Goal: Transaction & Acquisition: Purchase product/service

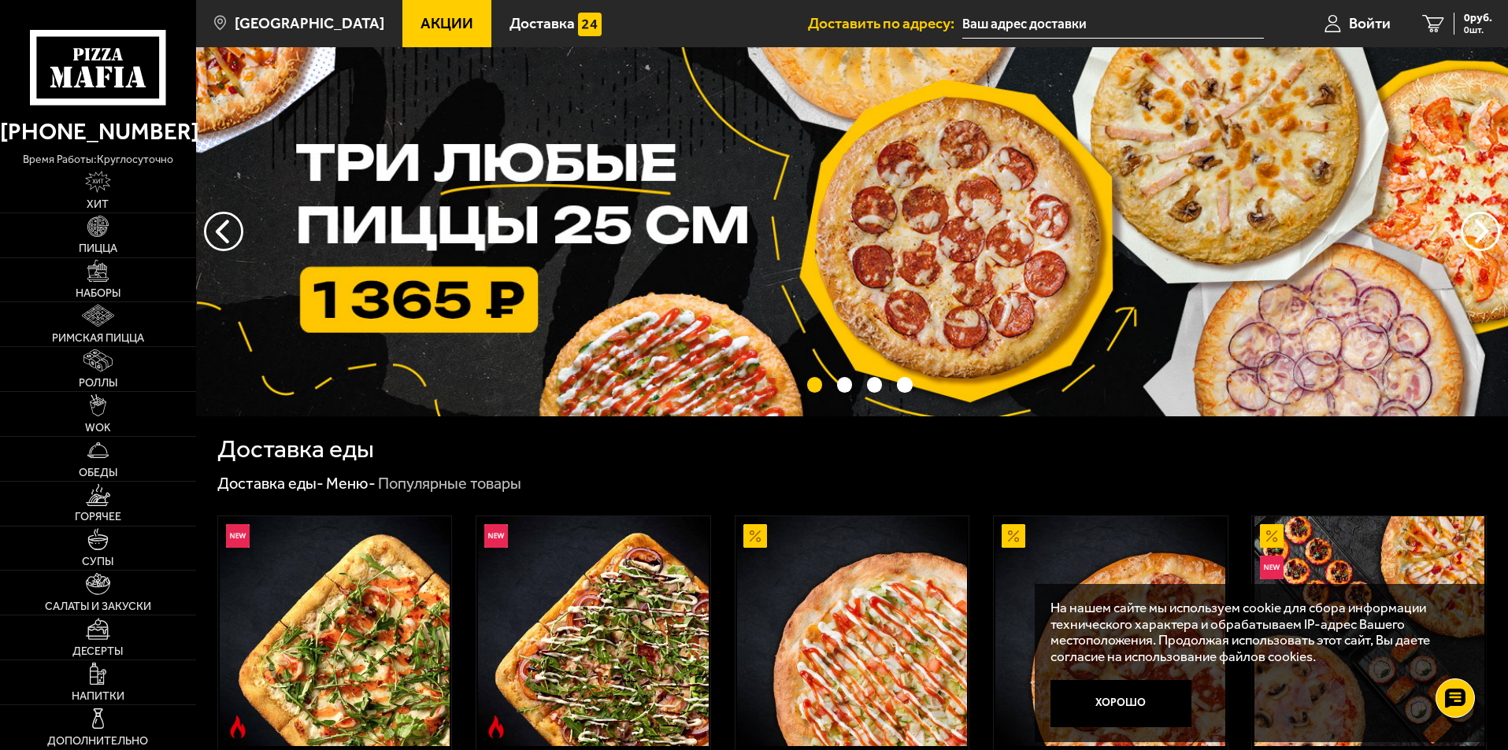
drag, startPoint x: 1106, startPoint y: 720, endPoint x: 1128, endPoint y: 721, distance: 22.1
click at [727, 720] on button "Хорошо" at bounding box center [1121, 703] width 142 height 47
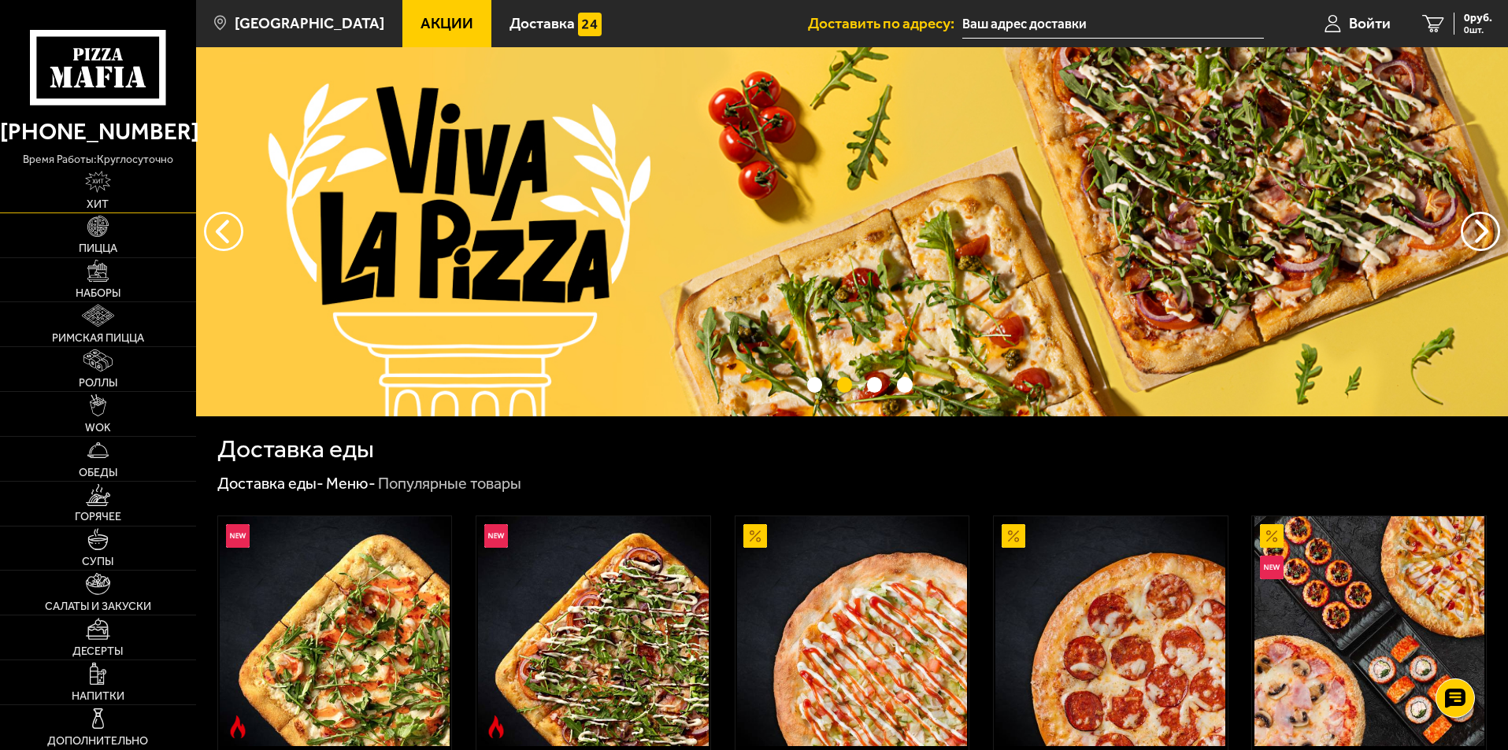
click at [106, 180] on img at bounding box center [98, 182] width 27 height 22
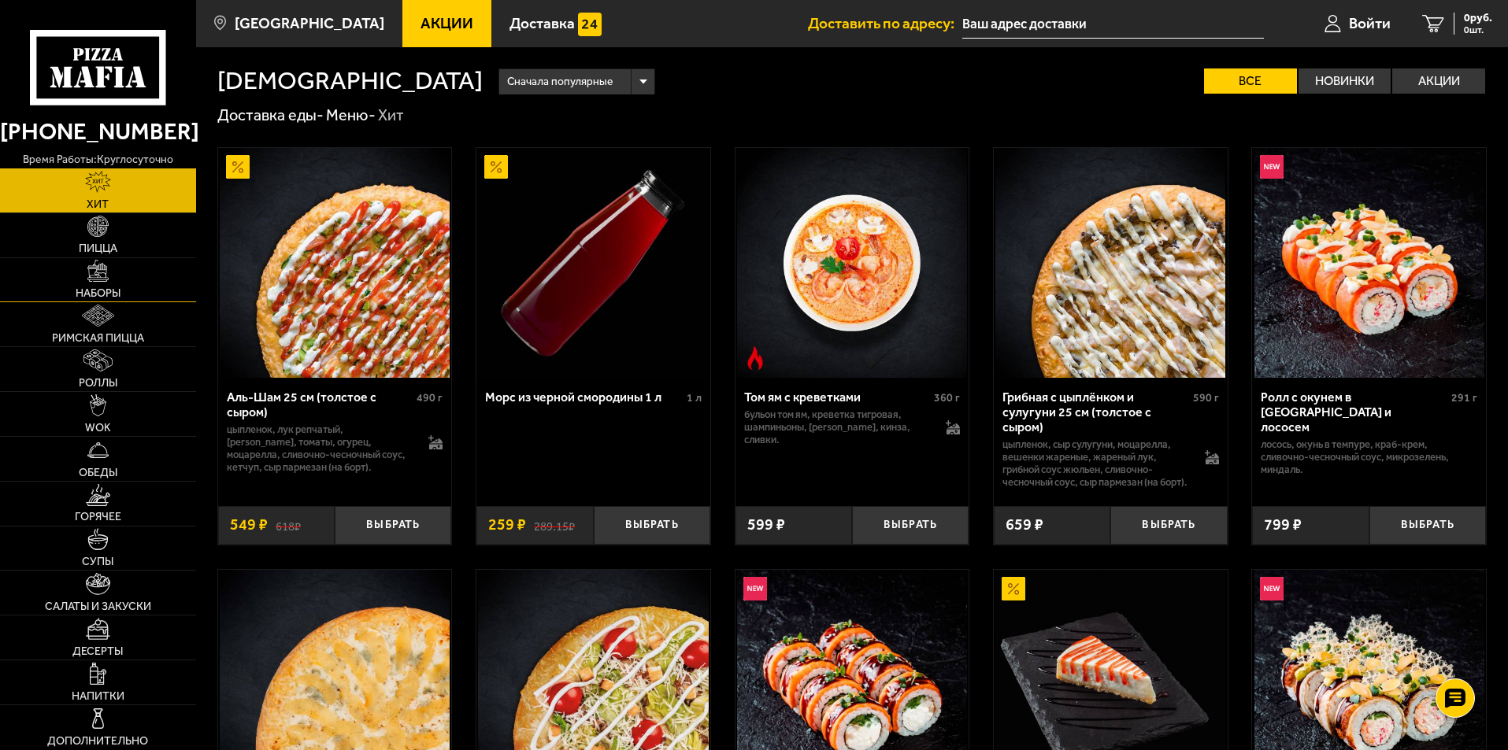
click at [120, 289] on span "Наборы" at bounding box center [98, 293] width 45 height 11
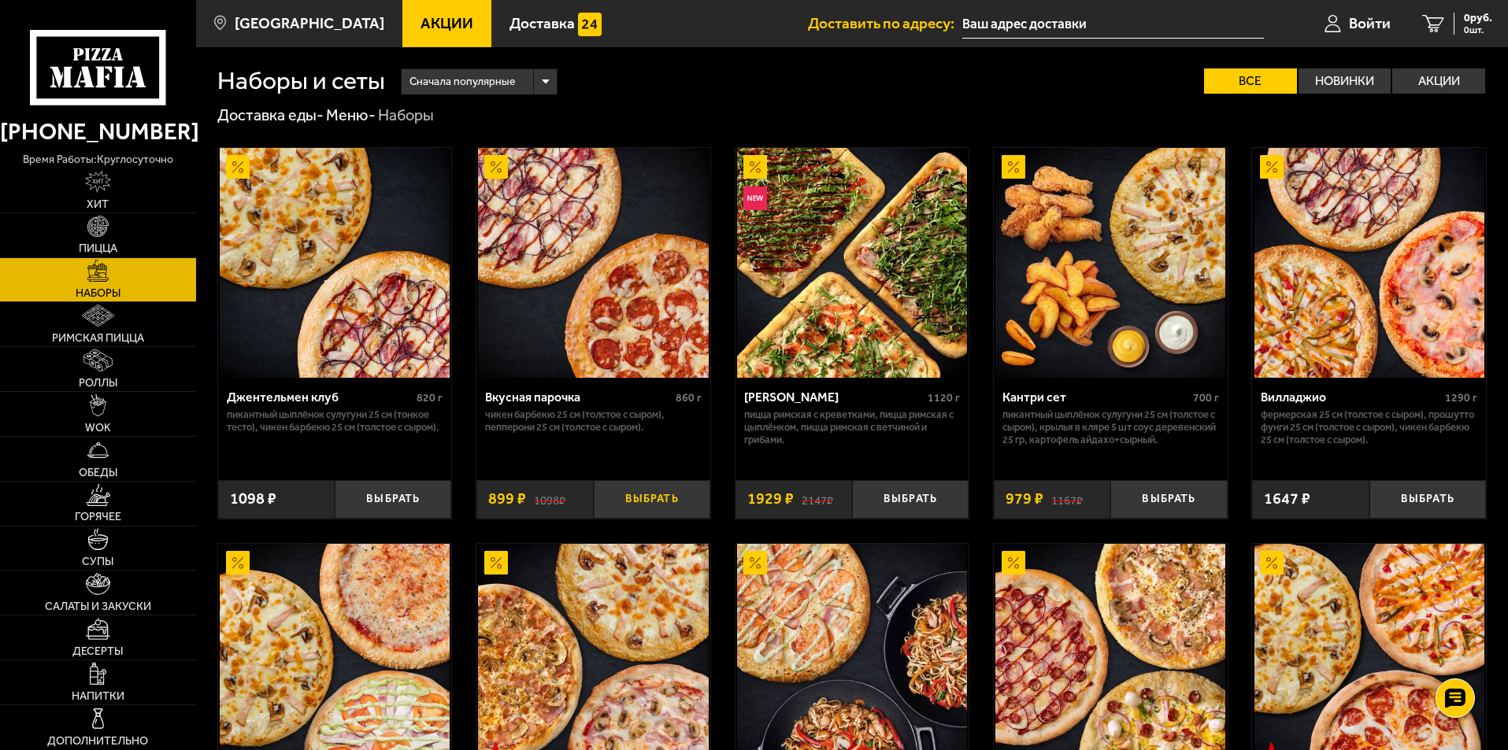
click at [637, 497] on button "Выбрать" at bounding box center [652, 499] width 117 height 39
click at [727, 25] on span "1 шт." at bounding box center [1471, 29] width 41 height 9
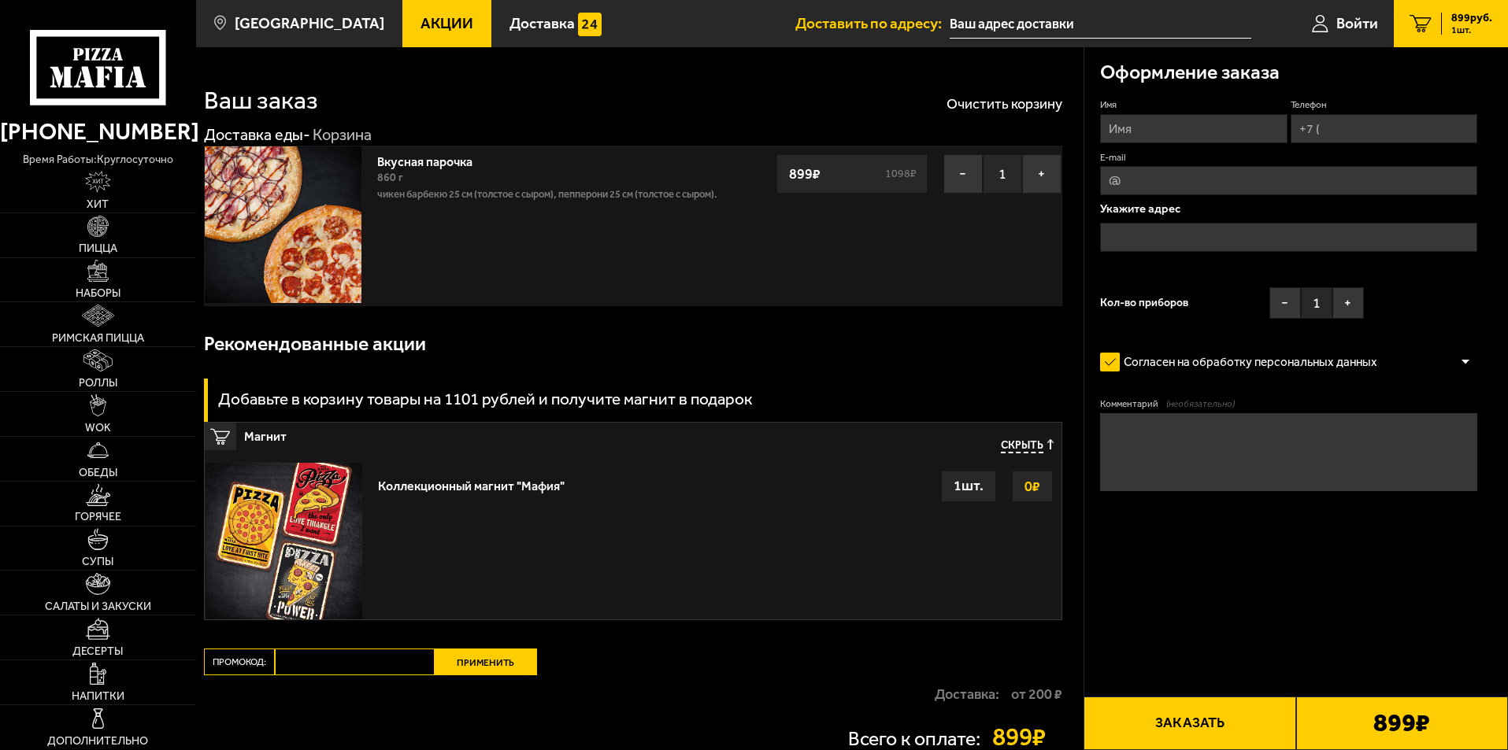
click at [727, 135] on input "Имя" at bounding box center [1193, 128] width 187 height 29
type input "T"
type input "Егор"
type input "+7 (921) 037-81-88"
type input "у"
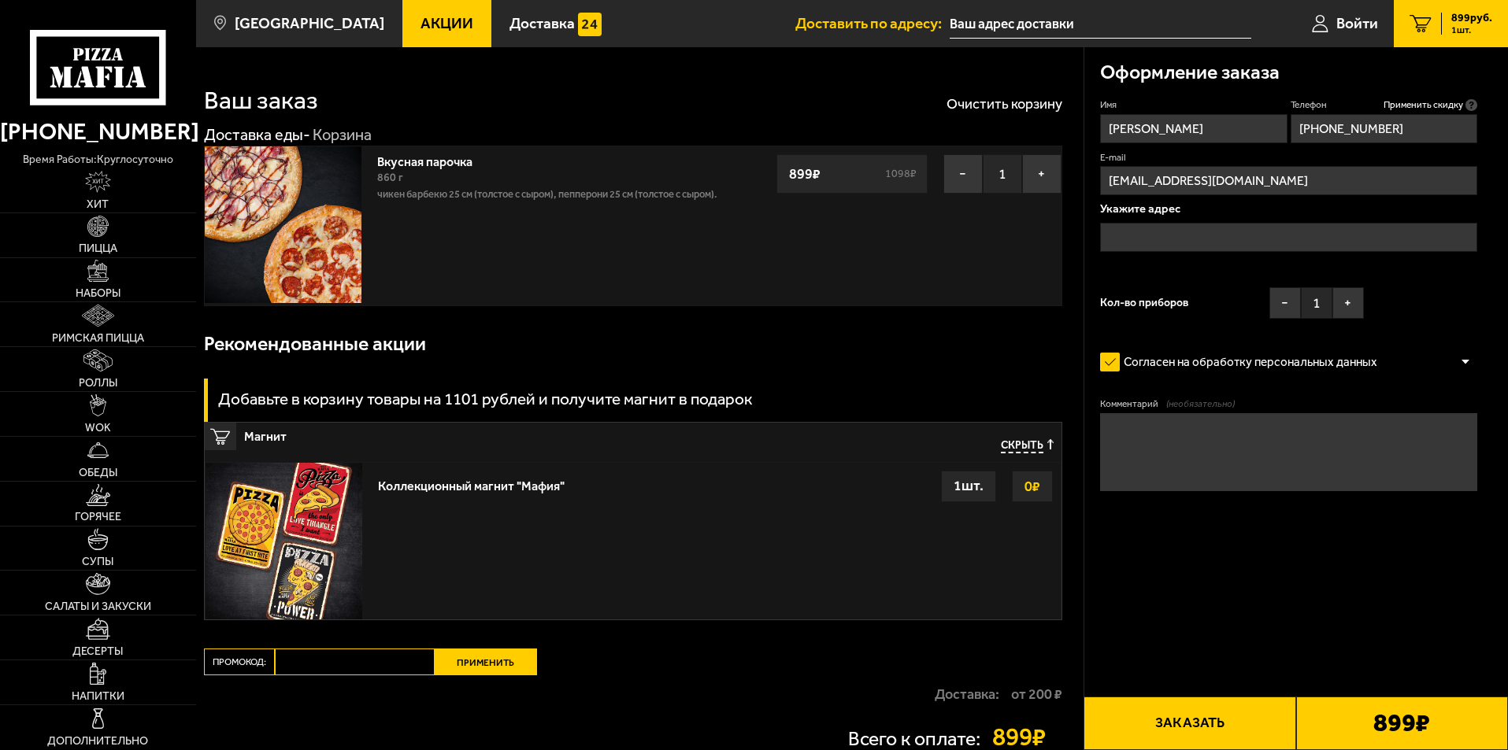
type input "egorka62211@gmail.com"
click at [727, 220] on div "Укажите адрес" at bounding box center [1288, 235] width 377 height 65
click at [727, 231] on input "text" at bounding box center [1288, 237] width 377 height 29
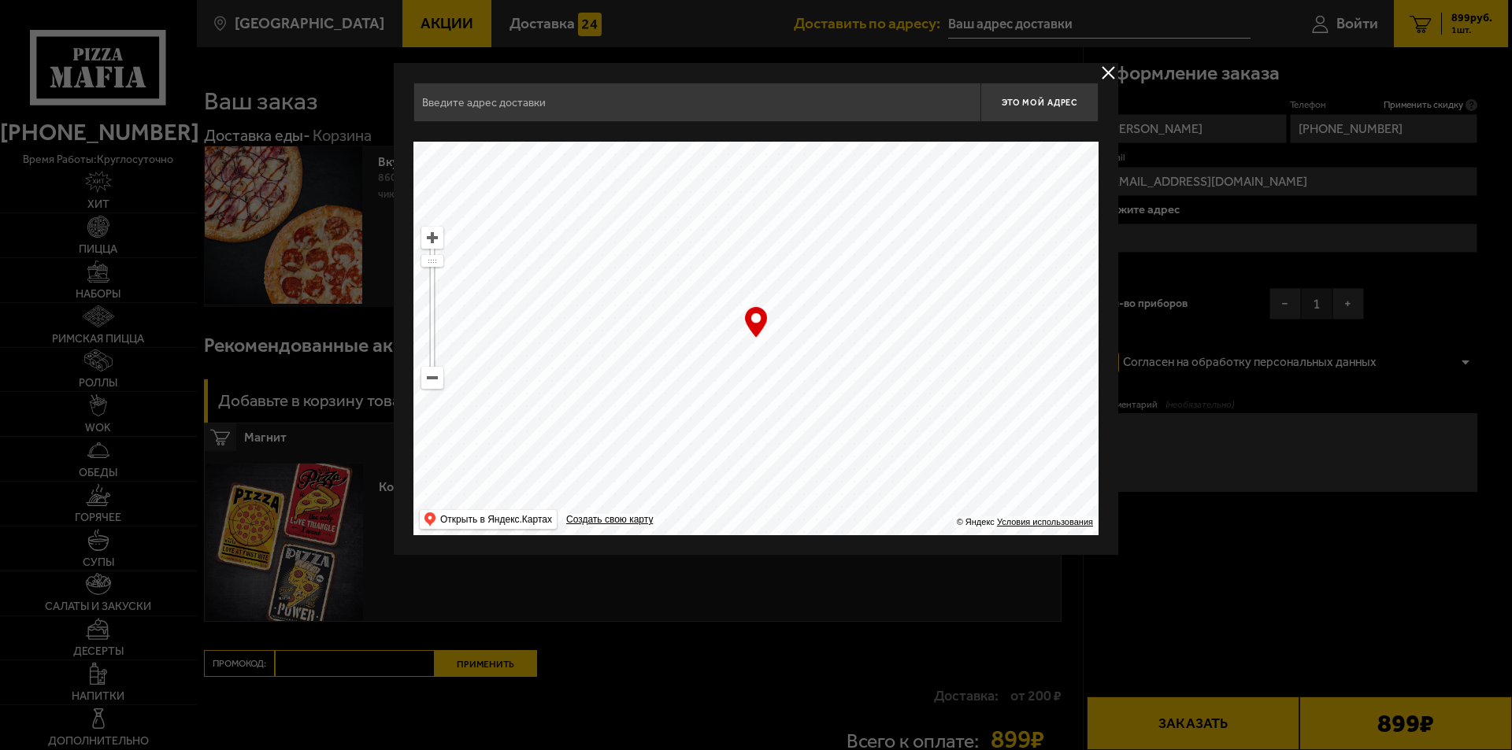
click at [613, 106] on input "text" at bounding box center [696, 102] width 567 height 39
type input ","
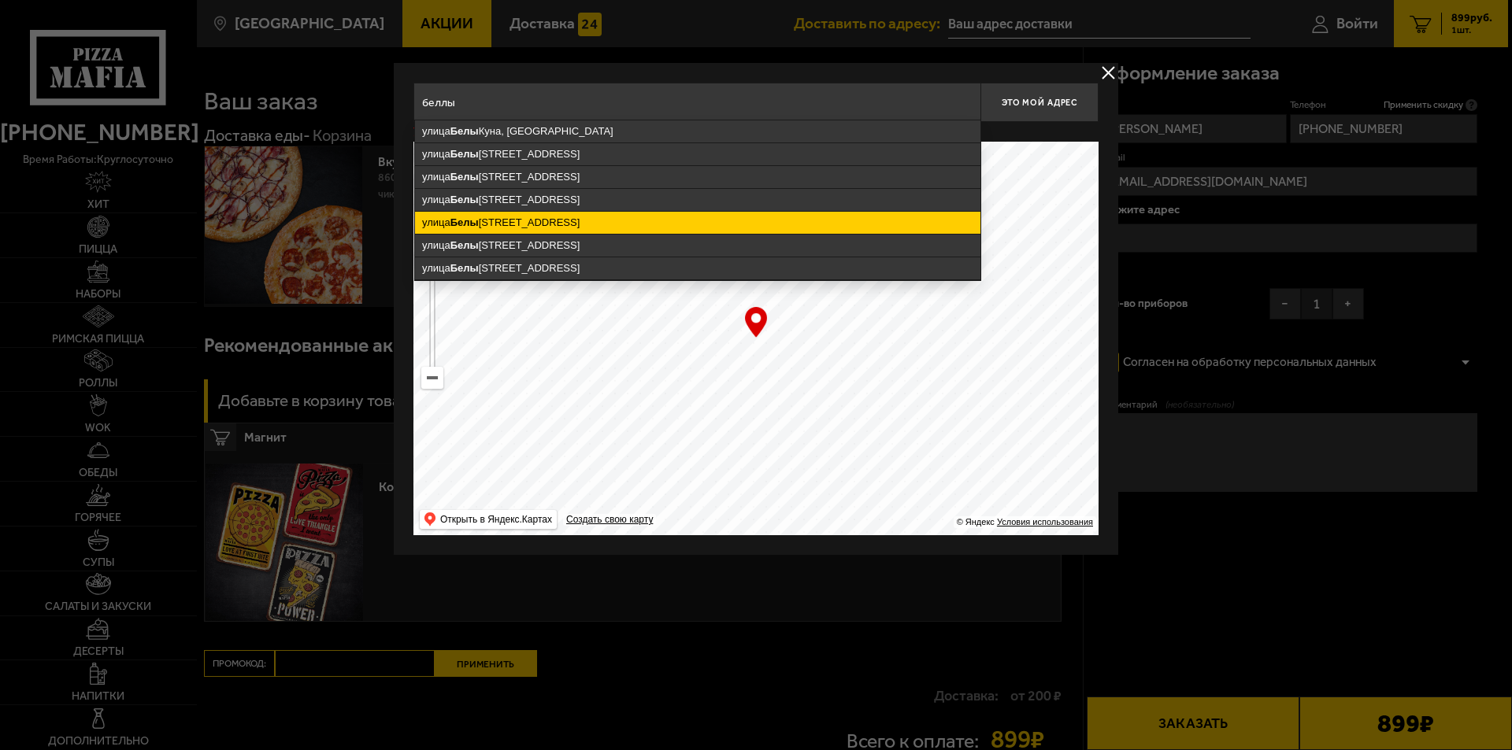
click at [523, 217] on ymaps "улица Белы Куна, 24к1, Санкт-Петербург" at bounding box center [697, 223] width 565 height 22
type input "Санкт-Петербург, улица Белы Куна, 24к1"
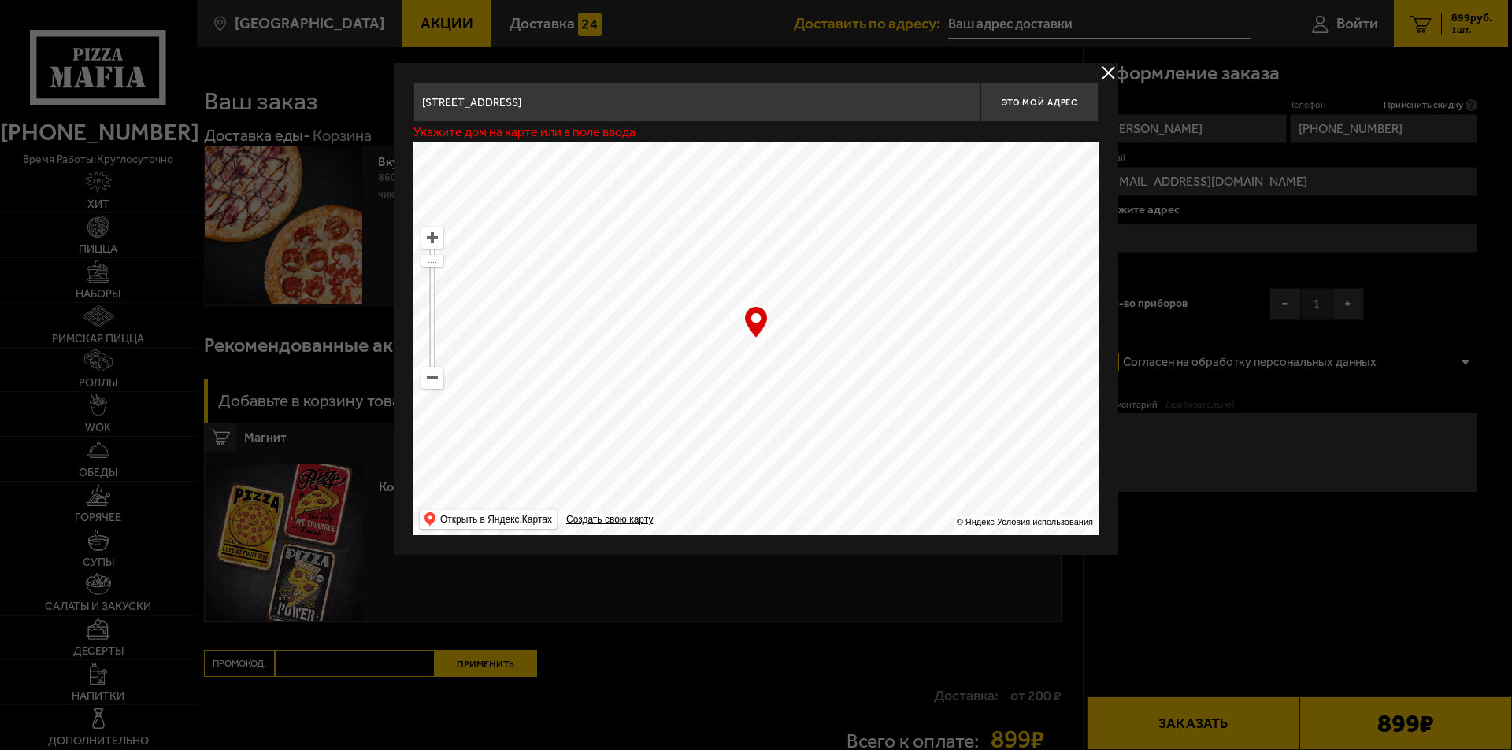
type input "[STREET_ADDRESS]"
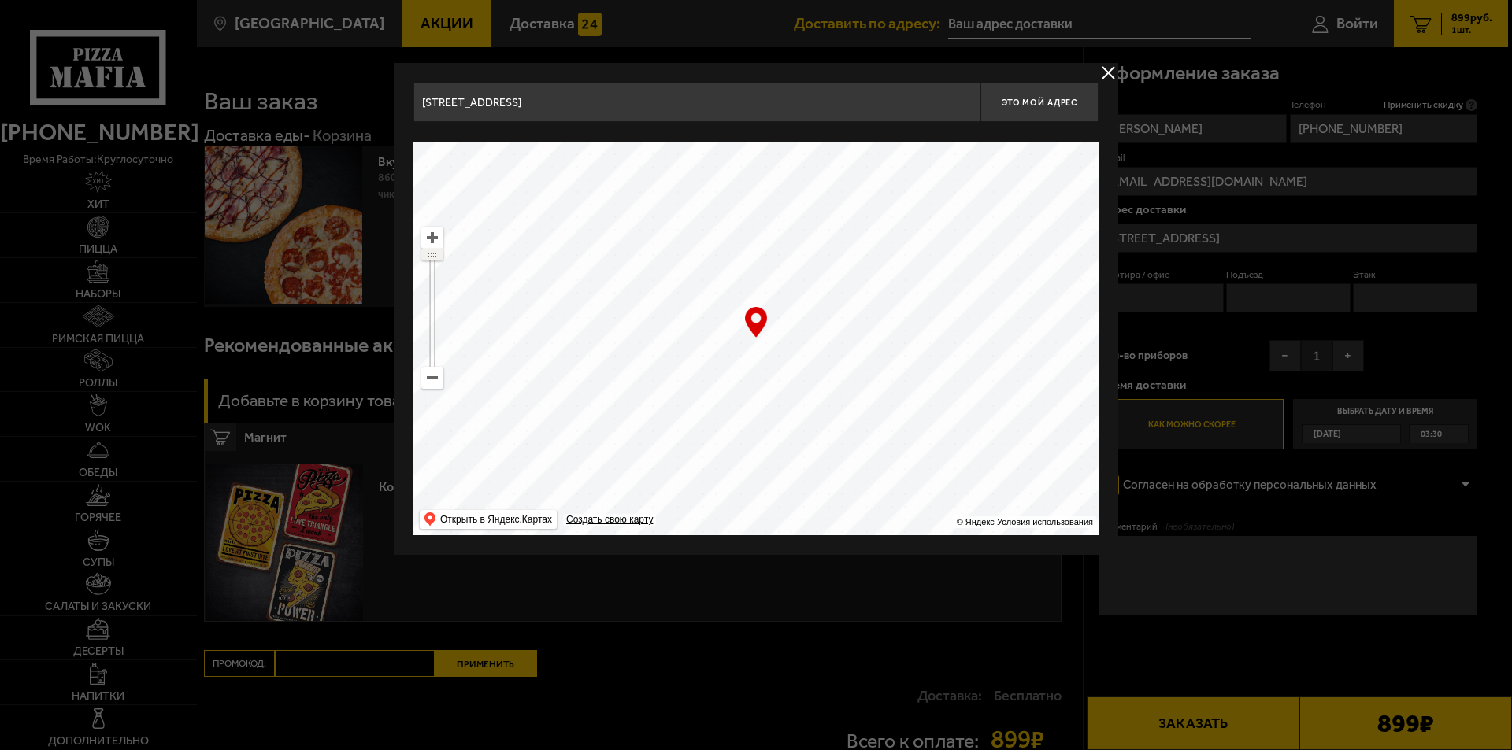
drag, startPoint x: 434, startPoint y: 261, endPoint x: 434, endPoint y: 248, distance: 12.6
click at [434, 248] on ymaps at bounding box center [432, 308] width 22 height 162
drag, startPoint x: 793, startPoint y: 350, endPoint x: 806, endPoint y: 358, distance: 15.1
click at [727, 358] on ymaps at bounding box center [755, 339] width 685 height 394
drag, startPoint x: 858, startPoint y: 375, endPoint x: 761, endPoint y: 406, distance: 100.9
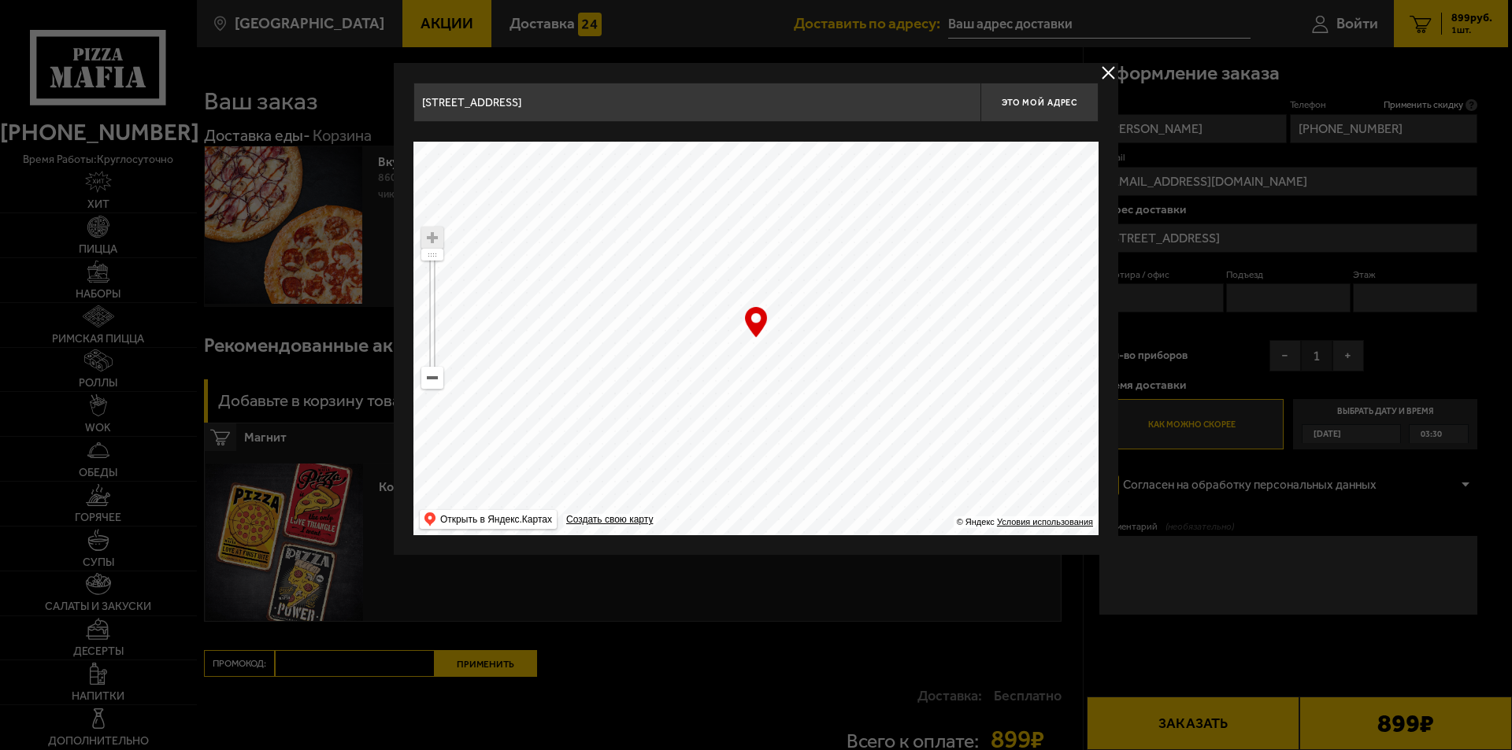
click at [727, 406] on ymaps at bounding box center [755, 339] width 685 height 394
drag, startPoint x: 761, startPoint y: 406, endPoint x: 935, endPoint y: 345, distance: 184.3
click at [727, 304] on ymaps at bounding box center [755, 339] width 685 height 394
drag, startPoint x: 861, startPoint y: 363, endPoint x: 849, endPoint y: 392, distance: 31.4
click at [727, 392] on ymaps at bounding box center [755, 339] width 685 height 394
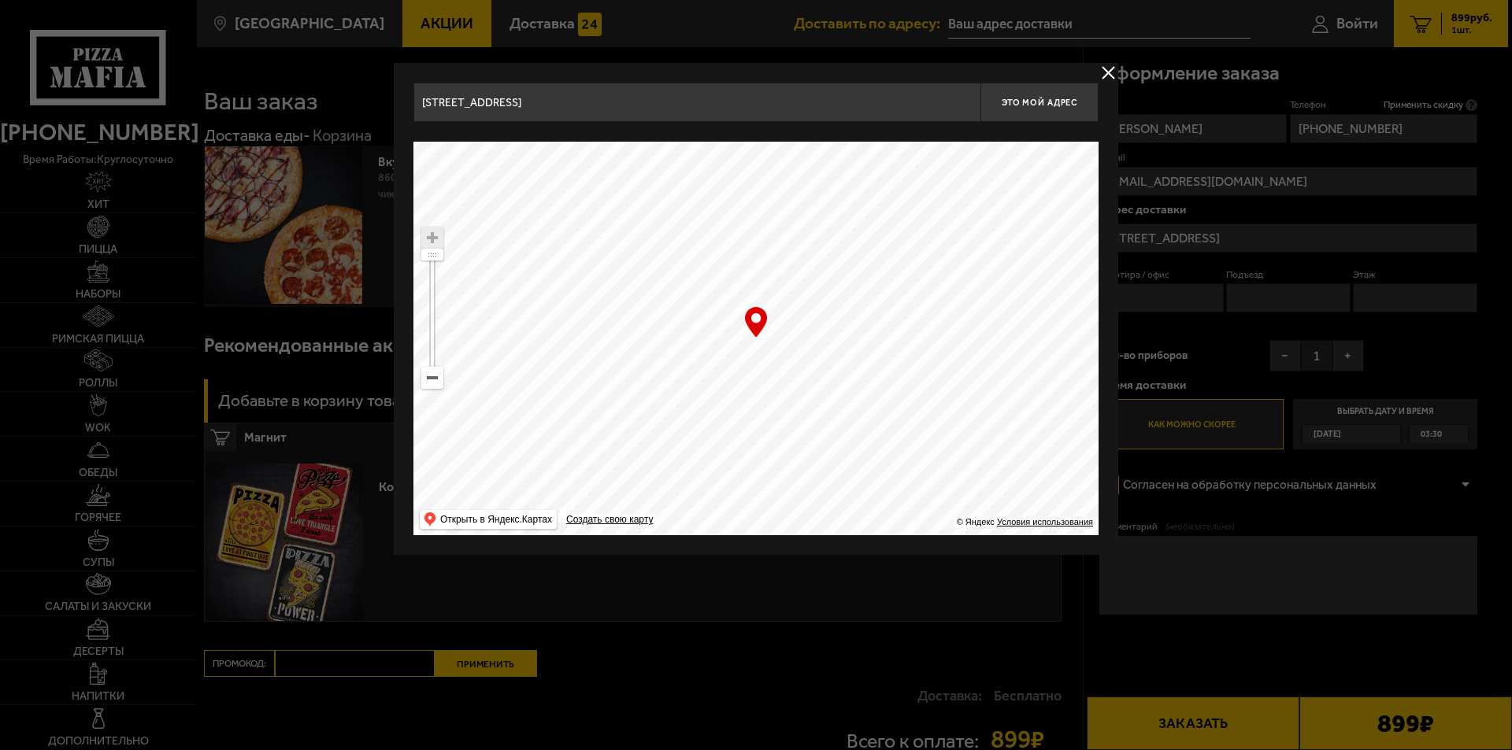
drag, startPoint x: 546, startPoint y: 101, endPoint x: 309, endPoint y: 136, distance: 238.9
click at [309, 136] on main "Санкт-Петербург Все Акции Доставка Личный кабинет Акции Доставка Доставить по а…" at bounding box center [852, 460] width 1312 height 920
type input "с"
type input "cyber"
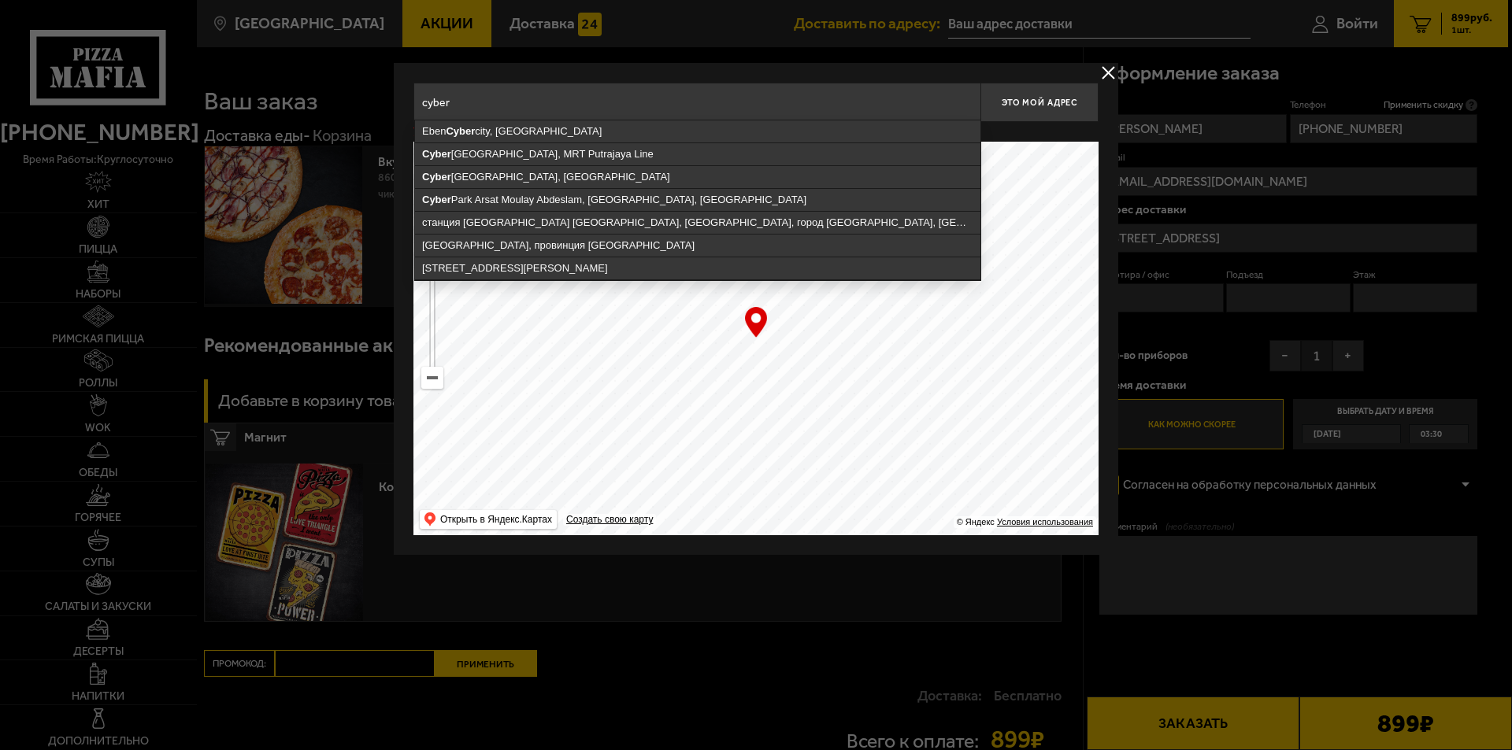
drag, startPoint x: 489, startPoint y: 101, endPoint x: 309, endPoint y: 105, distance: 180.4
click at [309, 105] on main "Санкт-Петербург Все Акции Доставка Личный кабинет Акции Доставка Доставить по а…" at bounding box center [852, 460] width 1312 height 920
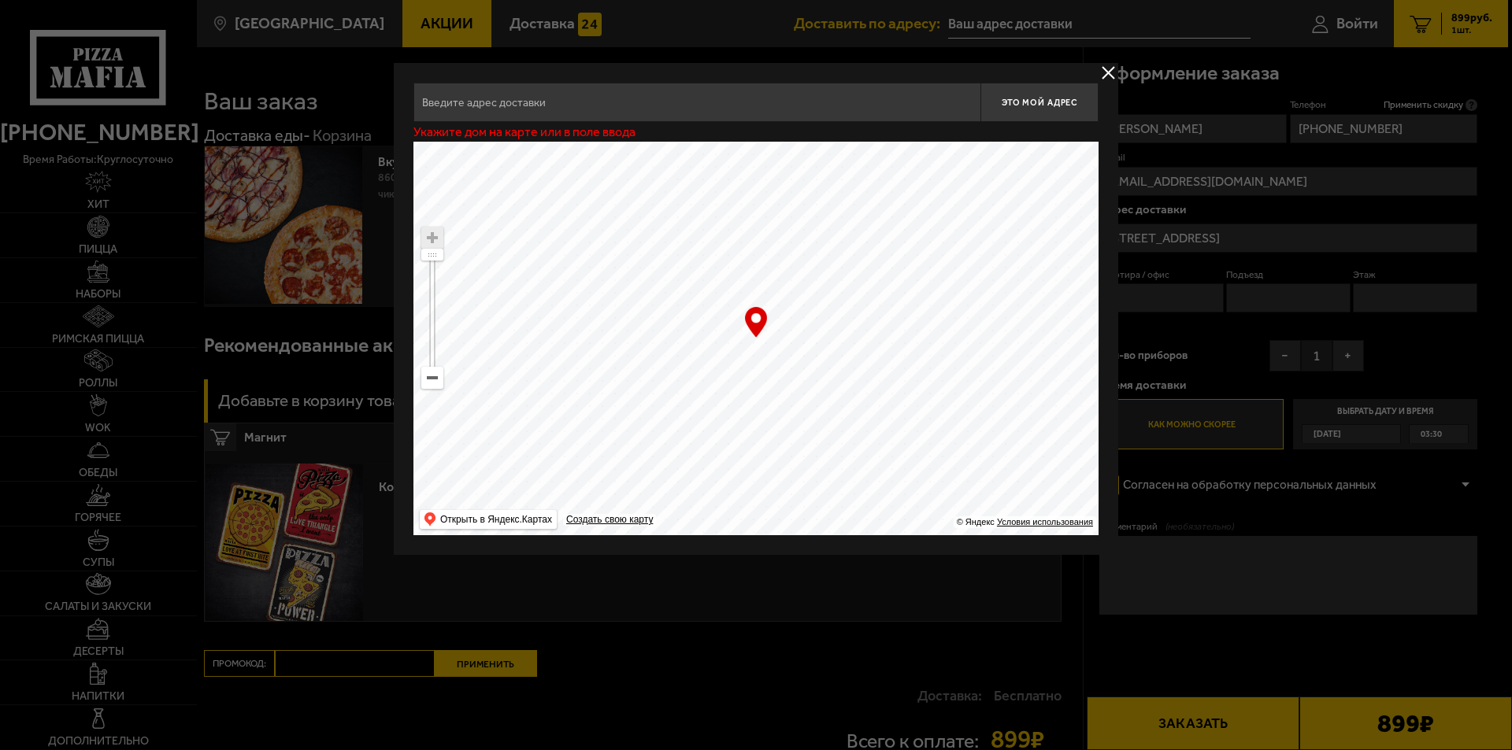
drag, startPoint x: 747, startPoint y: 372, endPoint x: 758, endPoint y: 365, distance: 13.1
click at [727, 372] on ymaps at bounding box center [755, 339] width 685 height 394
click at [727, 358] on ymaps at bounding box center [755, 339] width 685 height 394
click at [727, 347] on ymaps at bounding box center [755, 339] width 685 height 394
drag, startPoint x: 780, startPoint y: 350, endPoint x: 787, endPoint y: 335, distance: 15.8
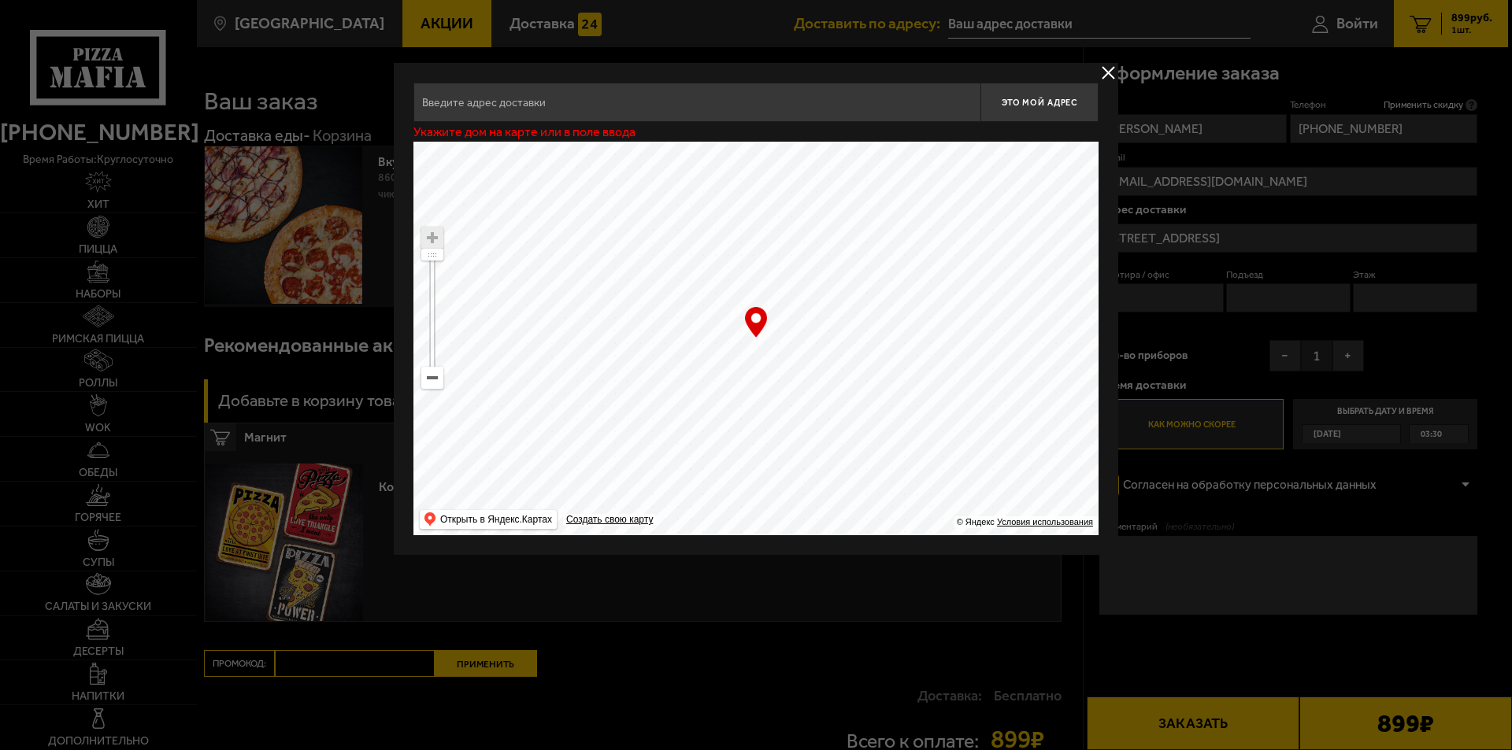
click at [727, 335] on ymaps at bounding box center [755, 339] width 685 height 394
type input "[STREET_ADDRESS]"
click at [727, 106] on span "Это мой адрес" at bounding box center [1040, 103] width 76 height 10
type input "[STREET_ADDRESS]"
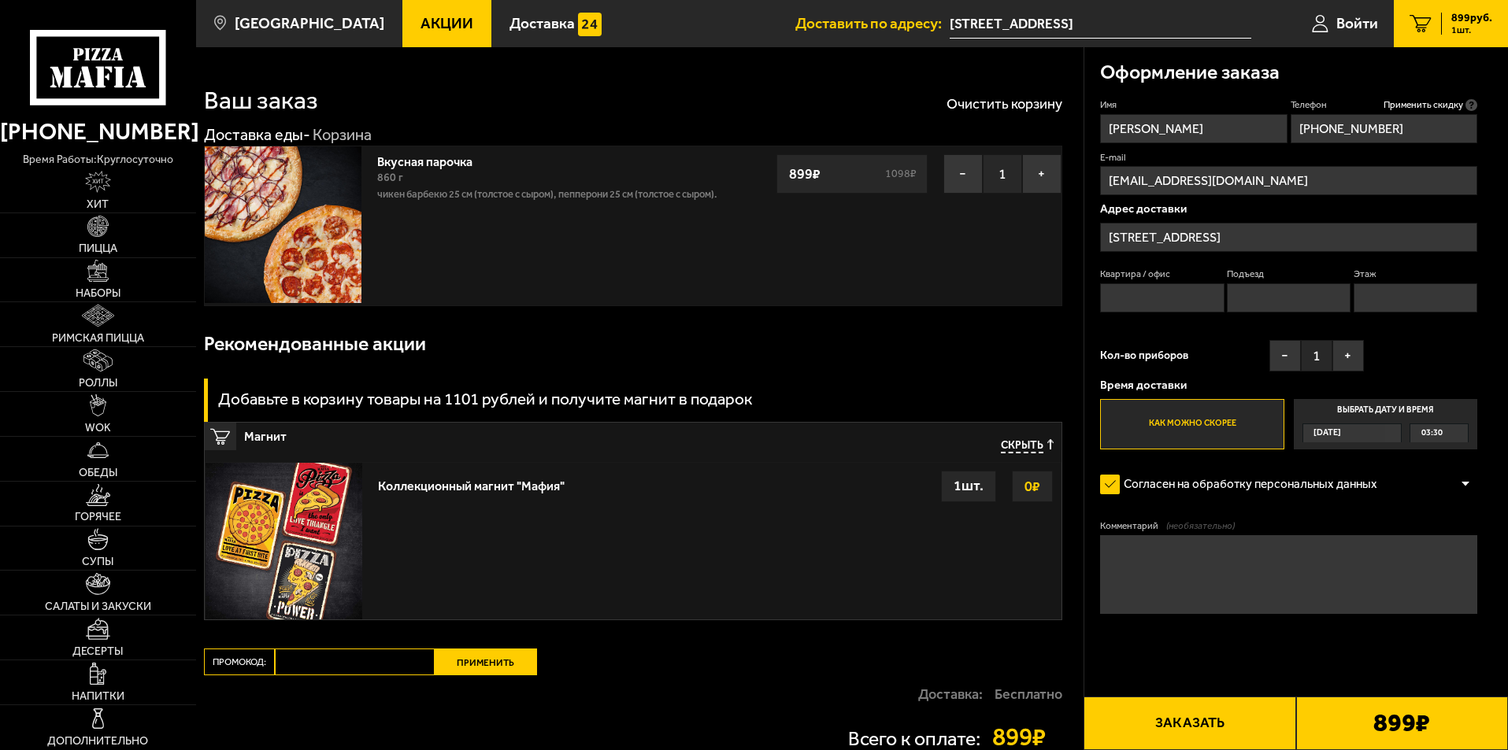
click at [727, 302] on input "Квартира / офис" at bounding box center [1162, 297] width 124 height 29
click at [727, 562] on textarea "Комментарий (необязательно)" at bounding box center [1288, 574] width 377 height 79
type textarea "r"
type textarea "компьютерный клуб cyberX"
drag, startPoint x: 1248, startPoint y: 713, endPoint x: 1258, endPoint y: 701, distance: 15.7
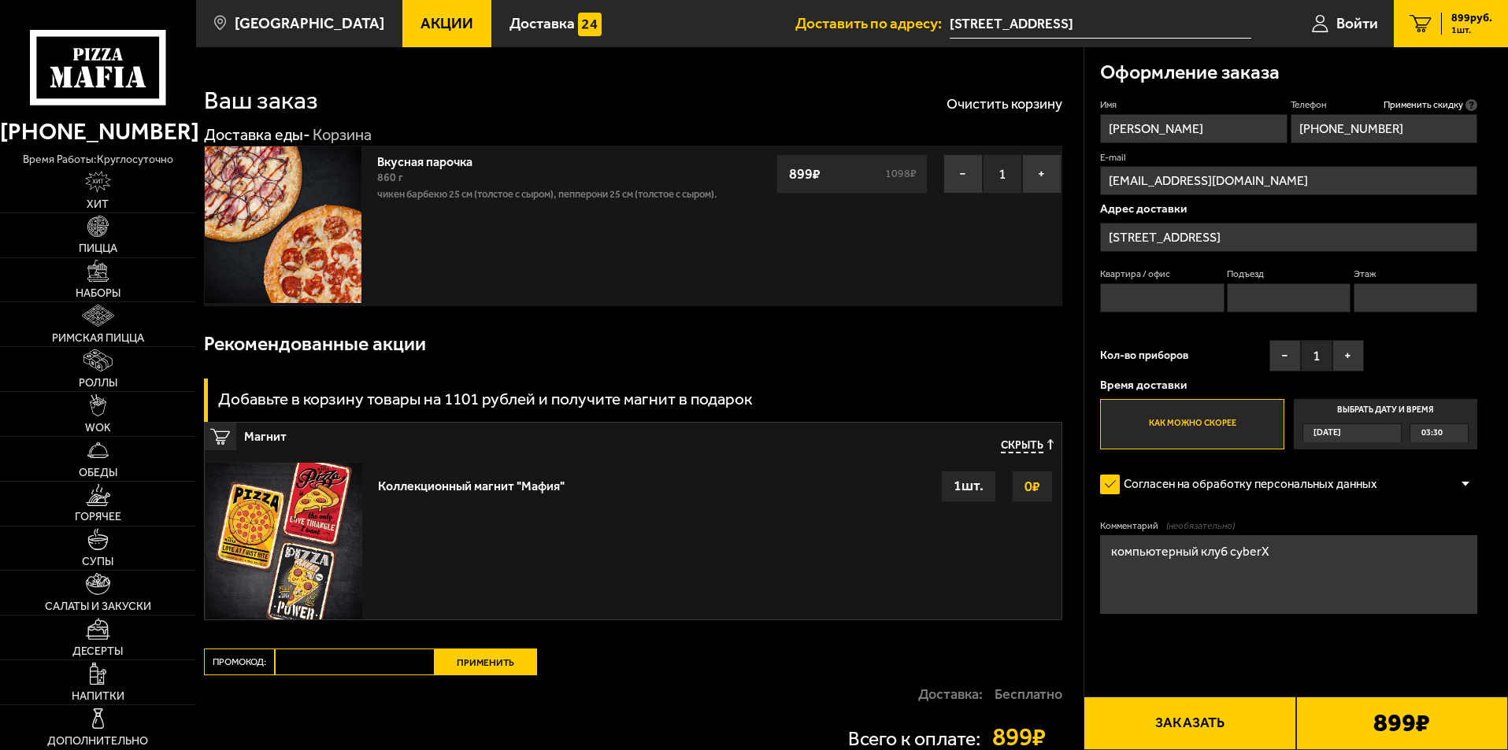
click at [727, 713] on button "Заказать" at bounding box center [1190, 724] width 212 height 54
click at [727, 304] on input "Квартира / офис" at bounding box center [1162, 297] width 124 height 29
type input "1"
click at [727, 292] on input "Подъезд" at bounding box center [1289, 297] width 124 height 29
type input "1"
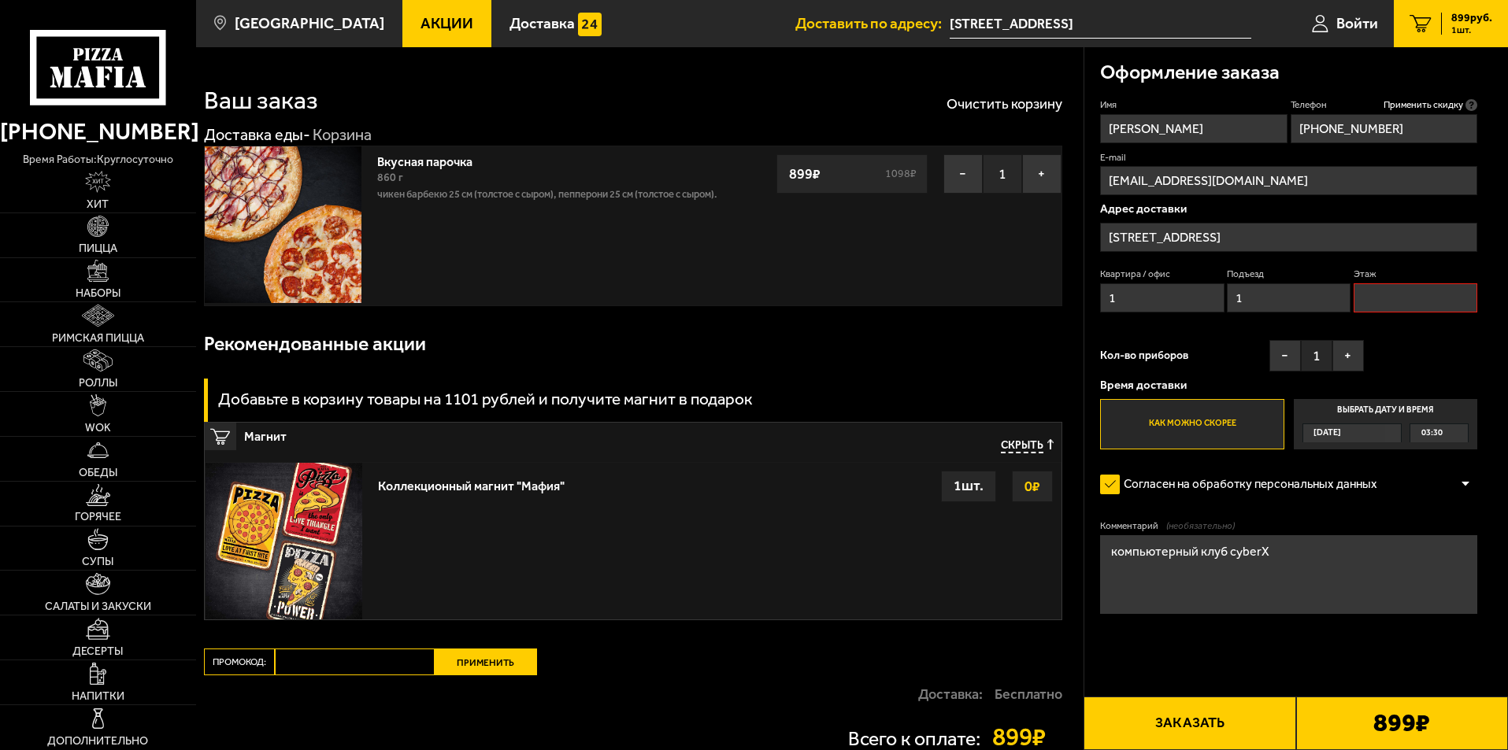
click at [727, 290] on input "Этаж" at bounding box center [1416, 297] width 124 height 29
type input "1"
click at [727, 724] on button "Заказать" at bounding box center [1190, 724] width 212 height 54
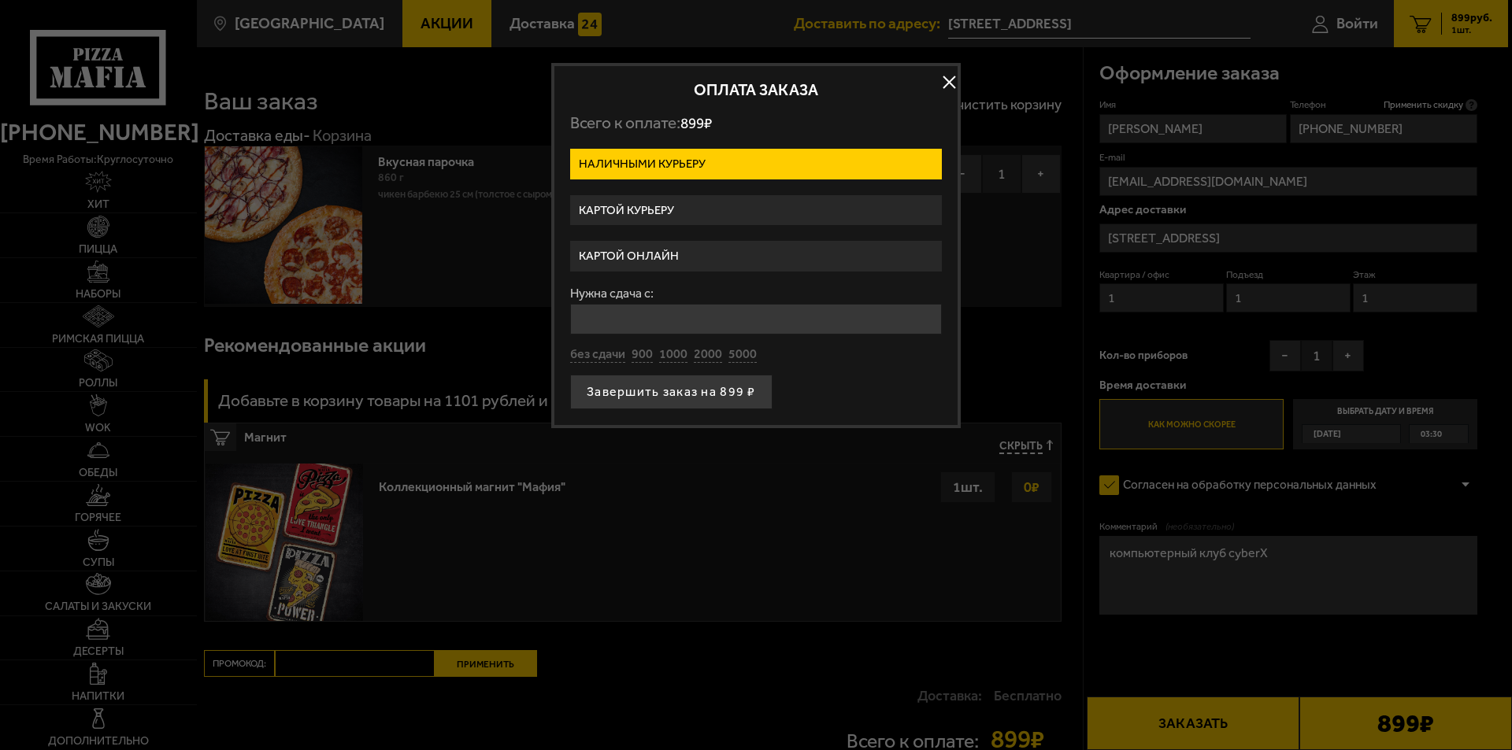
click at [682, 217] on label "Картой курьеру" at bounding box center [756, 210] width 372 height 31
click at [0, 0] on input "Картой курьеру" at bounding box center [0, 0] width 0 height 0
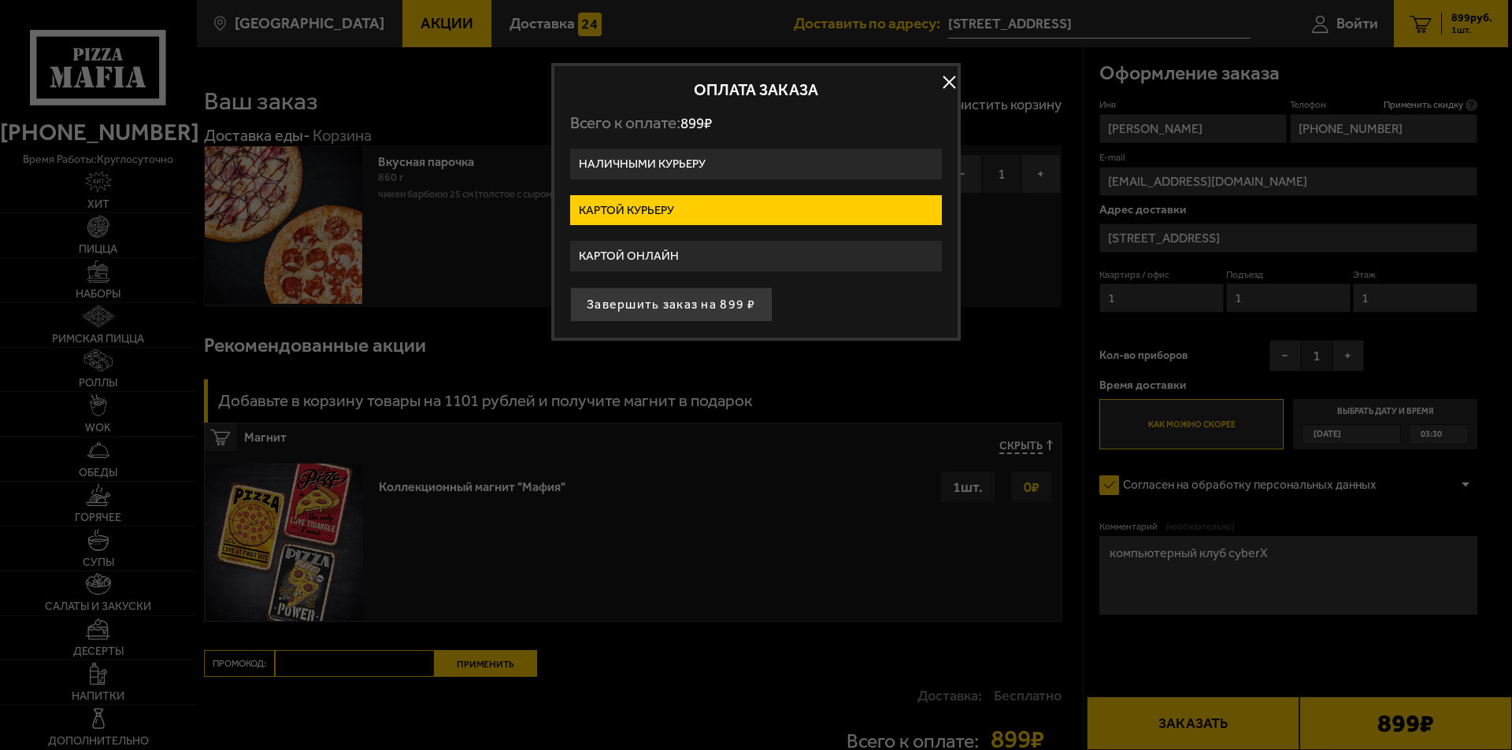
click at [689, 315] on button "Завершить заказ на 899 ₽" at bounding box center [671, 304] width 202 height 35
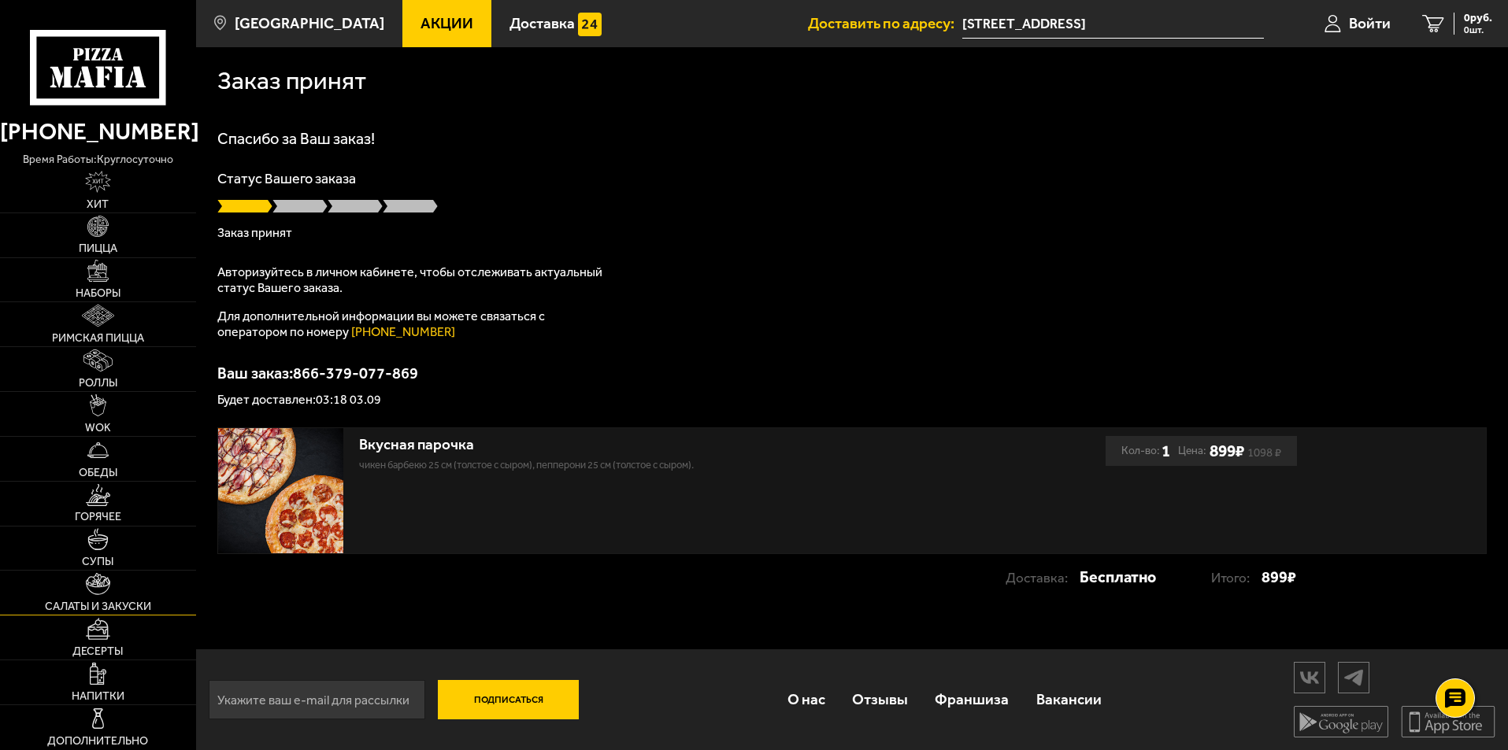
scroll to position [1, 0]
click at [128, 677] on link "Напитки" at bounding box center [98, 683] width 196 height 44
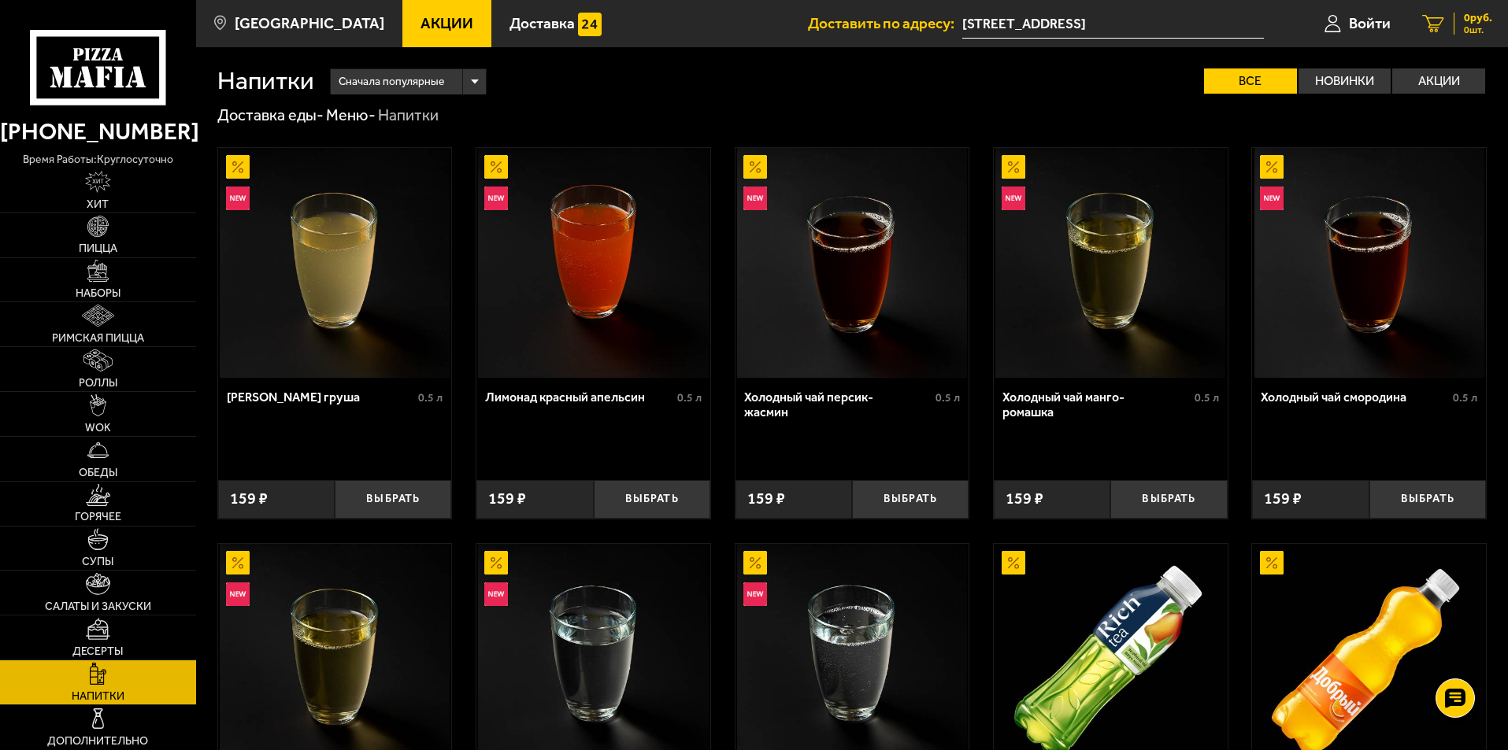
click at [727, 35] on link "0 руб. 0 шт." at bounding box center [1457, 23] width 102 height 47
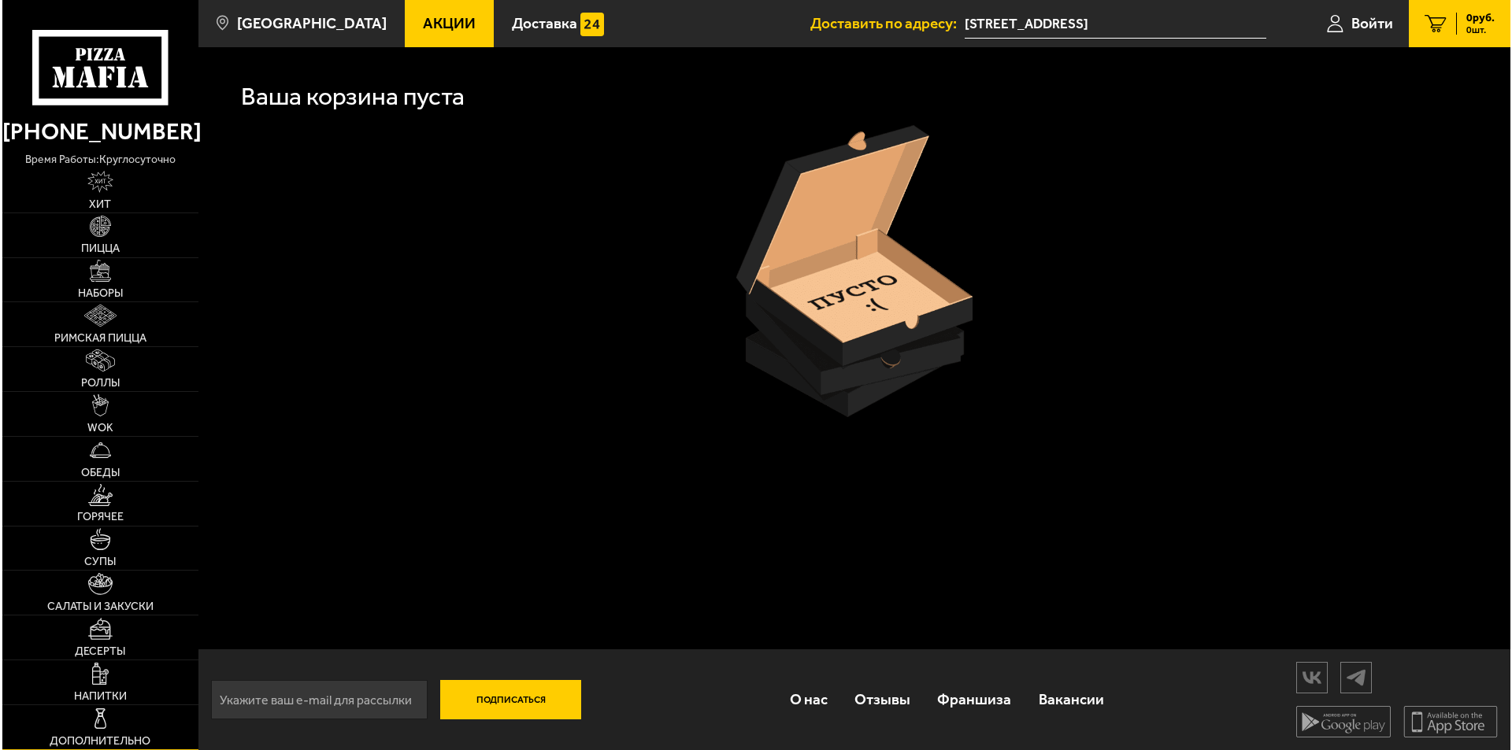
scroll to position [1, 0]
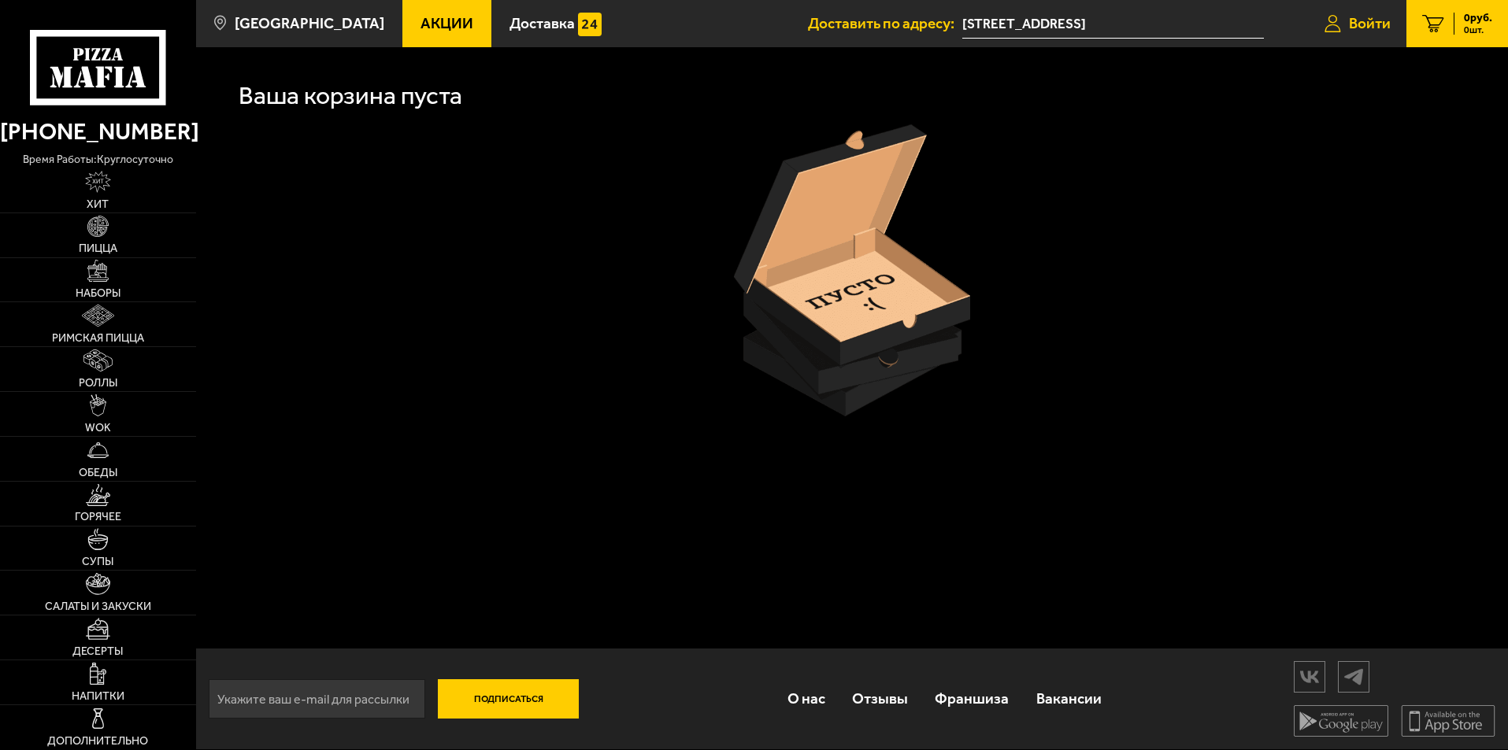
click at [727, 31] on span "Войти" at bounding box center [1370, 23] width 42 height 15
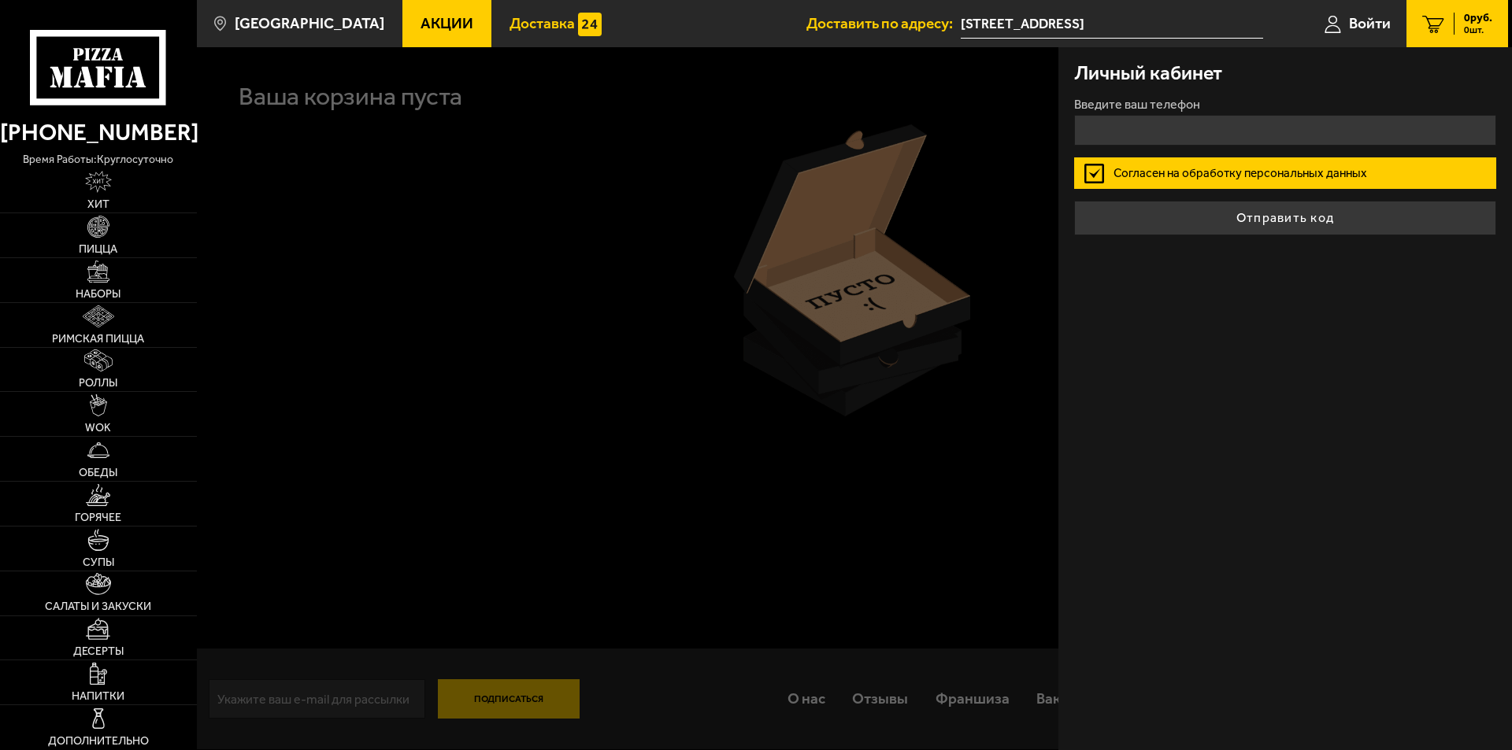
click at [506, 6] on link "Доставка" at bounding box center [555, 23] width 128 height 47
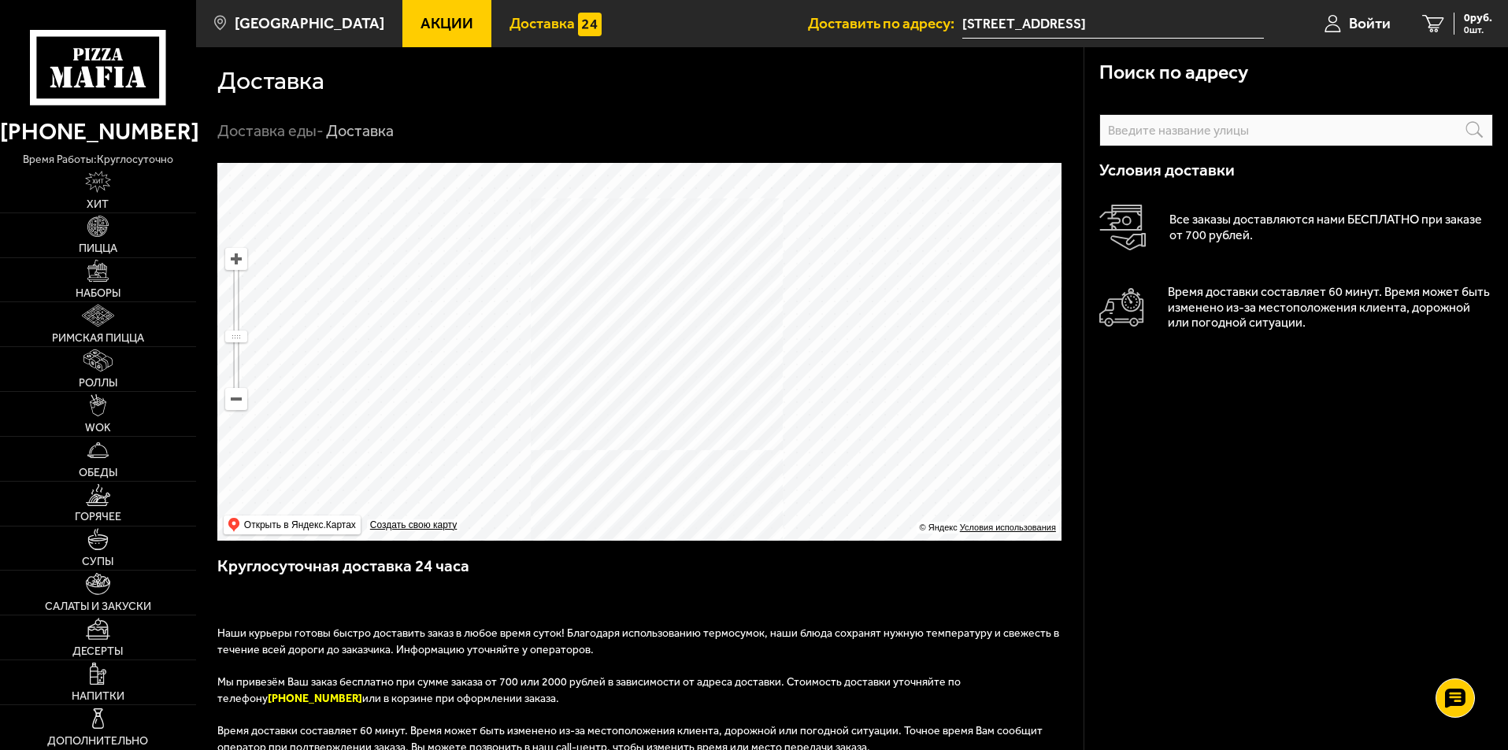
click at [727, 28] on span "Доставить по адресу:" at bounding box center [885, 23] width 154 height 15
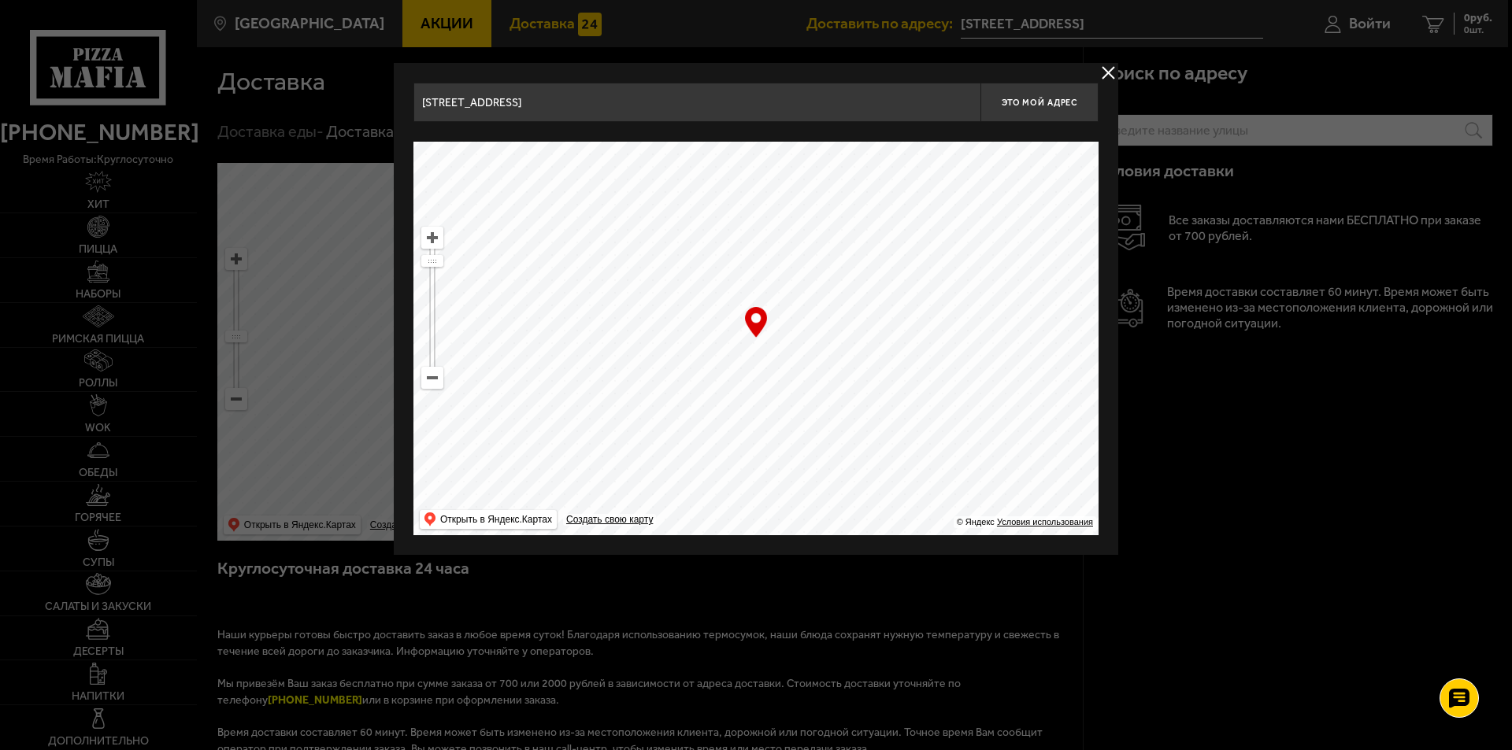
click at [356, 39] on div at bounding box center [756, 375] width 1512 height 750
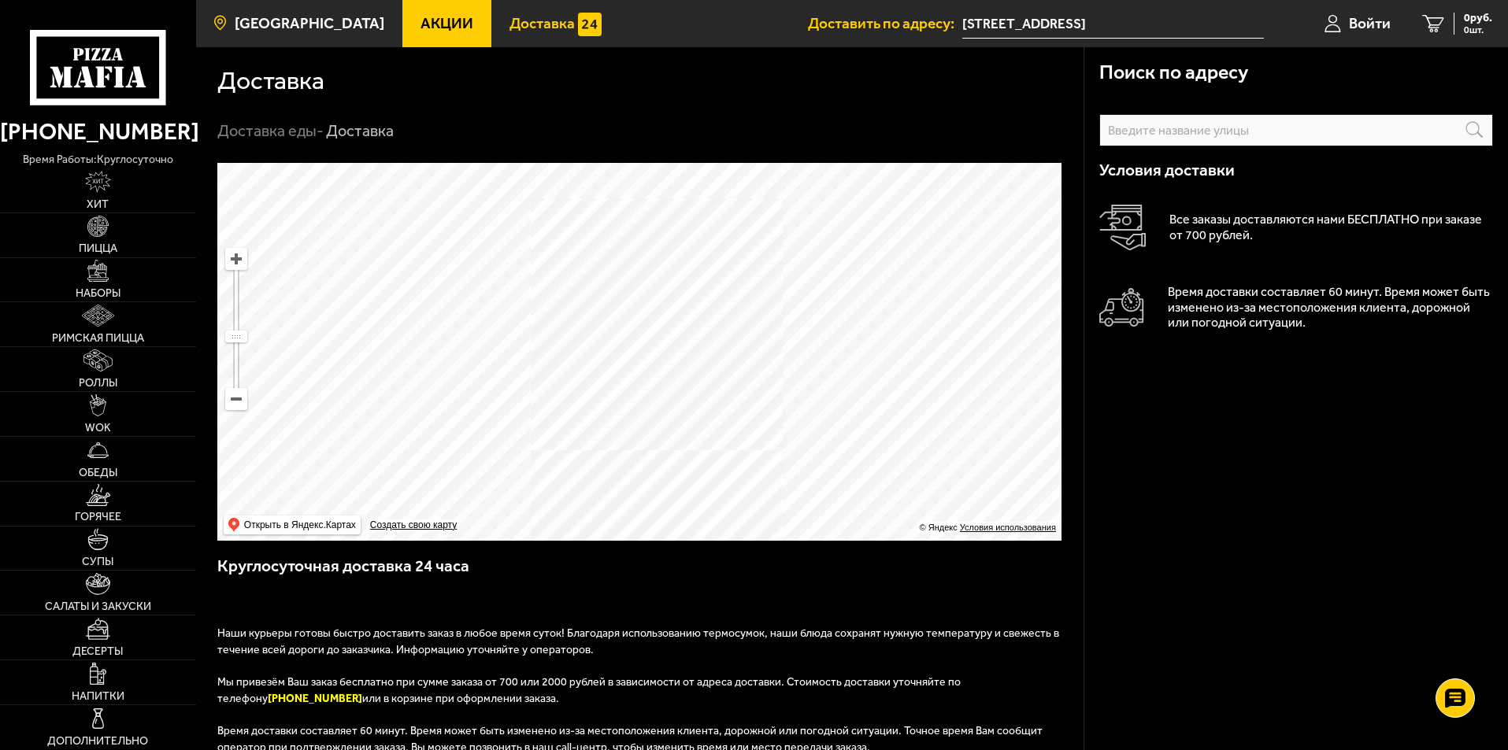
click at [283, 24] on span "[GEOGRAPHIC_DATA]" at bounding box center [310, 23] width 150 height 15
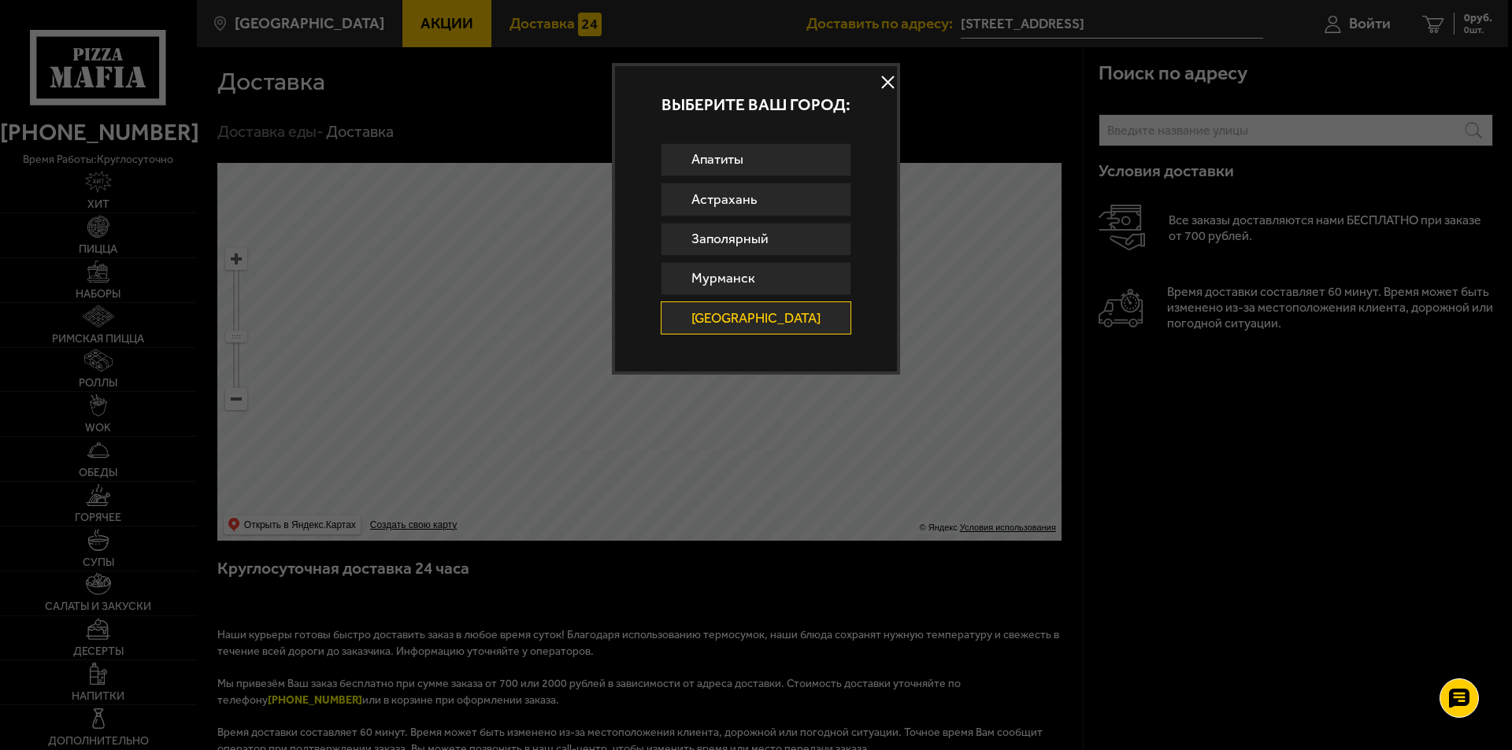
click at [727, 80] on button at bounding box center [888, 83] width 24 height 24
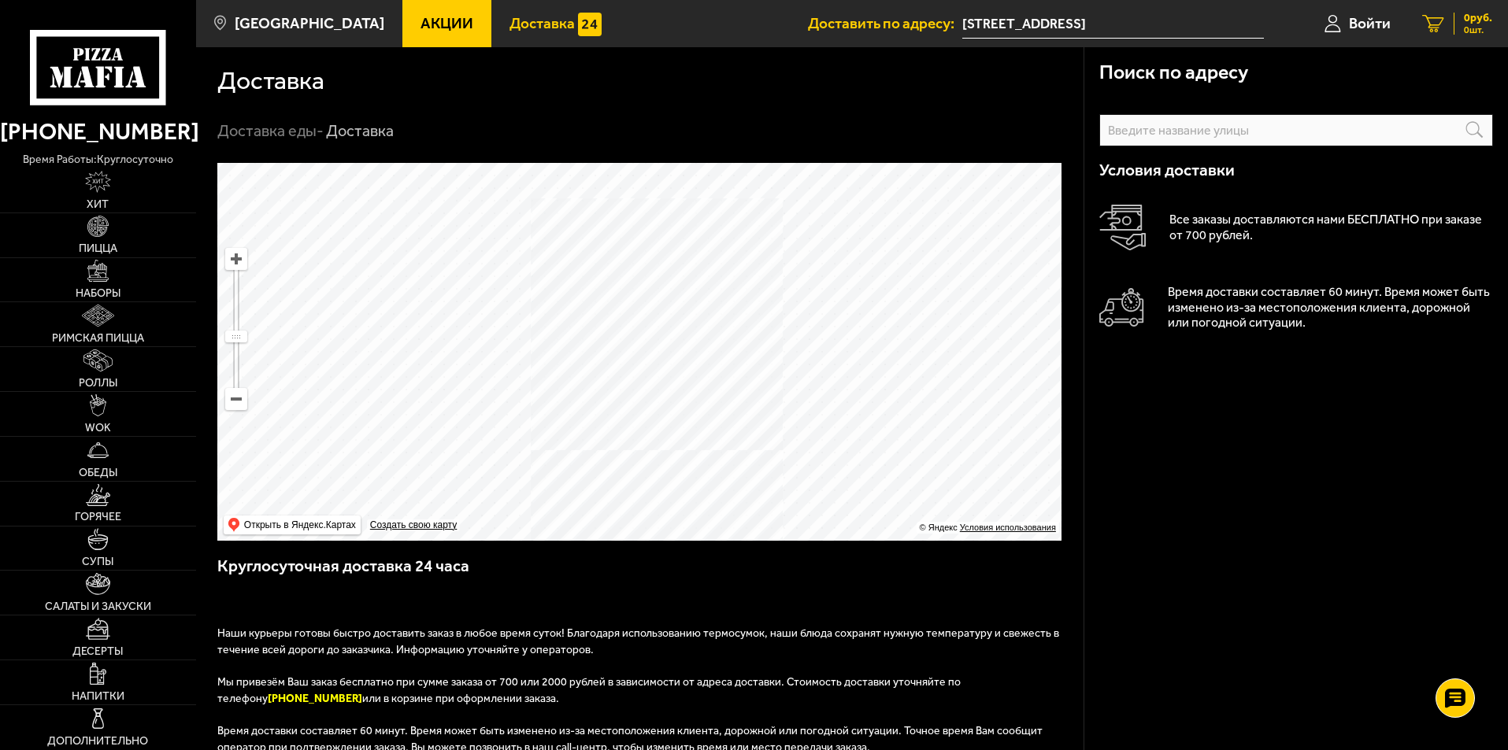
click at [727, 21] on div "0 руб. 0 шт." at bounding box center [1473, 24] width 39 height 22
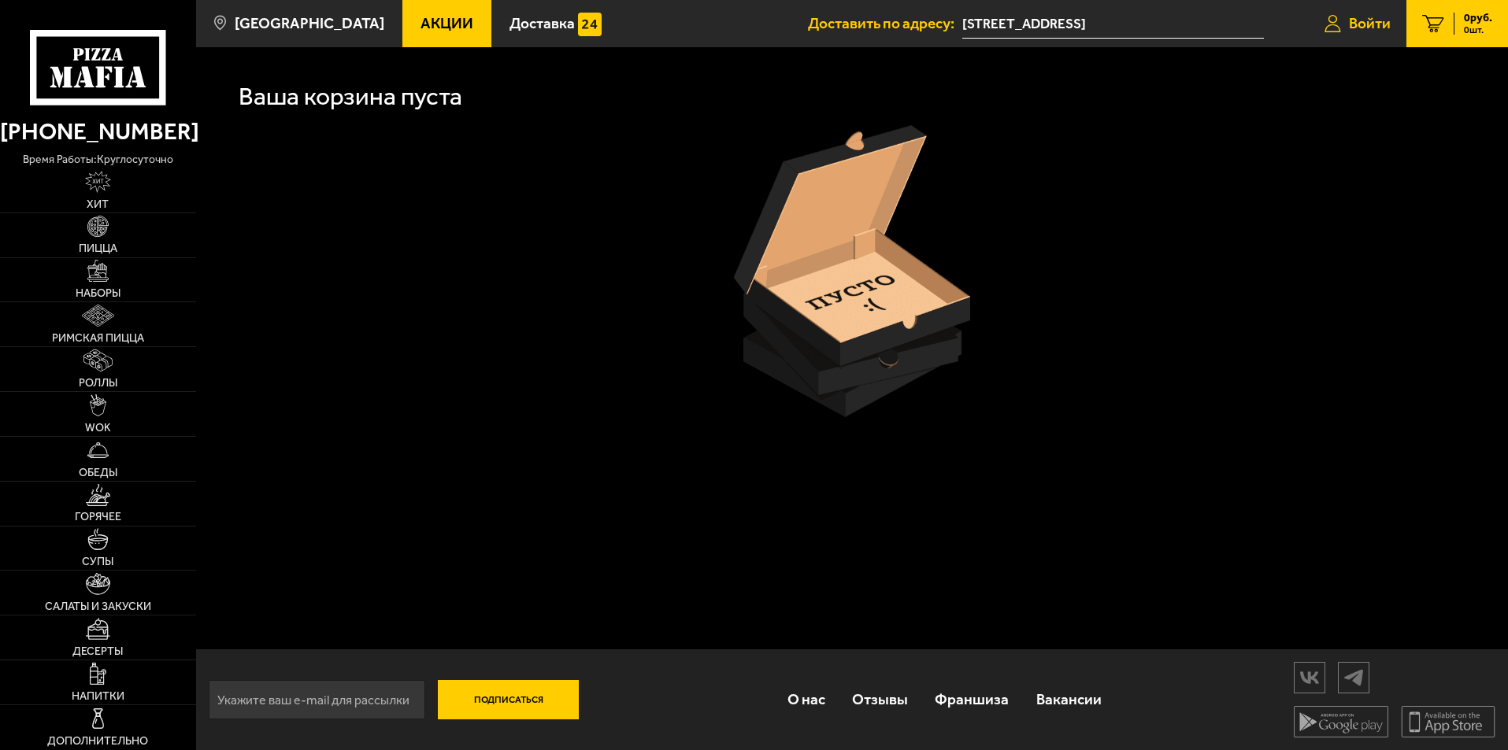
drag, startPoint x: 1364, startPoint y: 30, endPoint x: 1357, endPoint y: 43, distance: 14.5
click at [727, 29] on span "Войти" at bounding box center [1370, 23] width 42 height 15
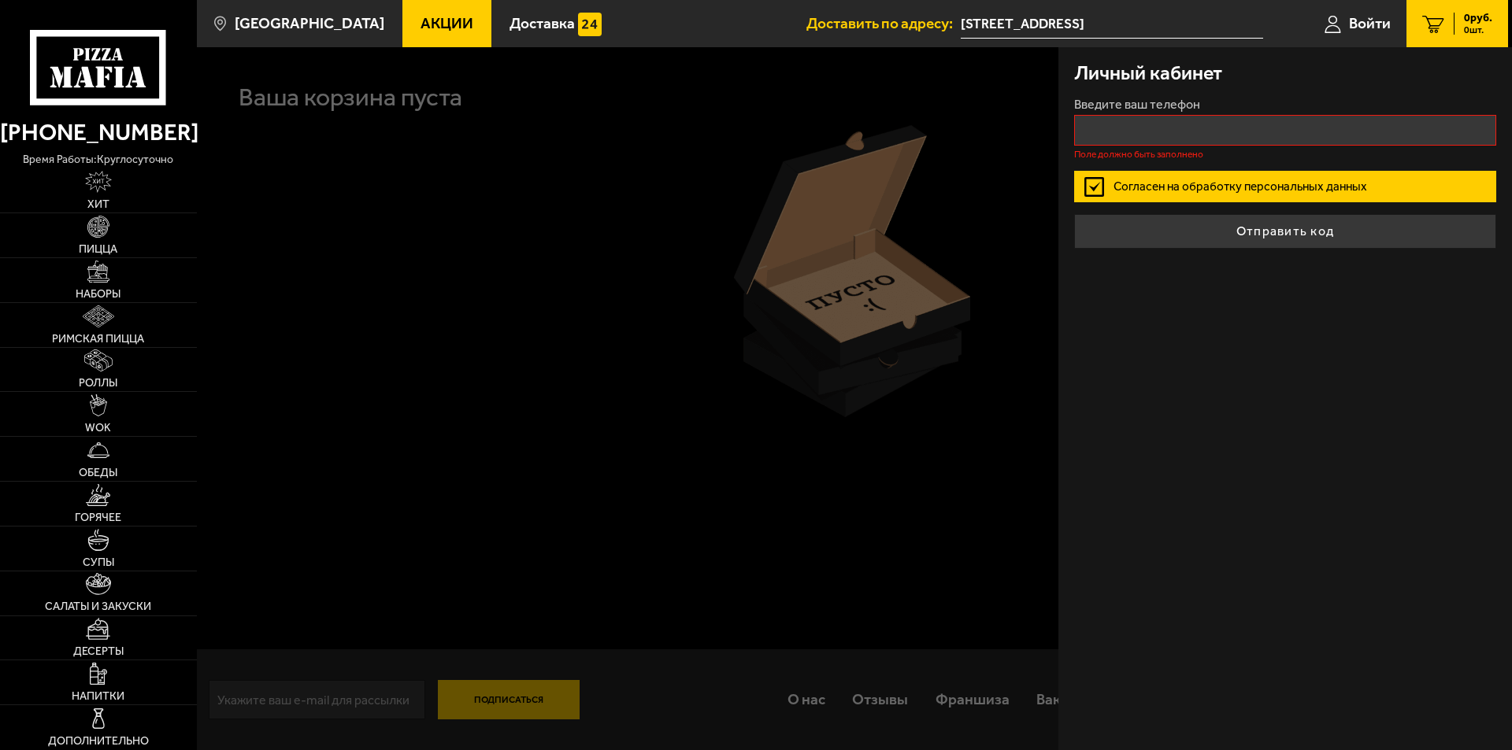
type input "+7 ( ) - -"
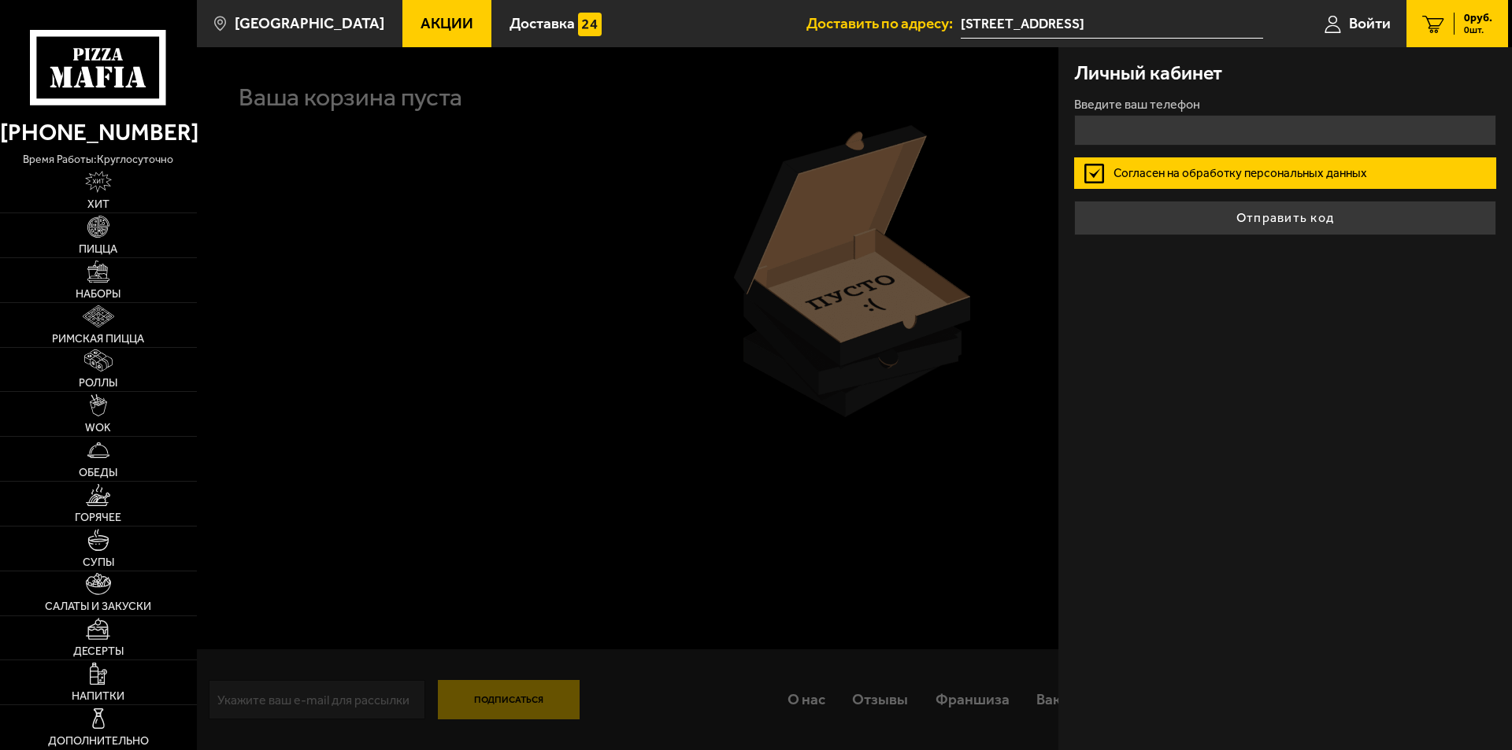
click at [676, 682] on div at bounding box center [953, 422] width 1512 height 750
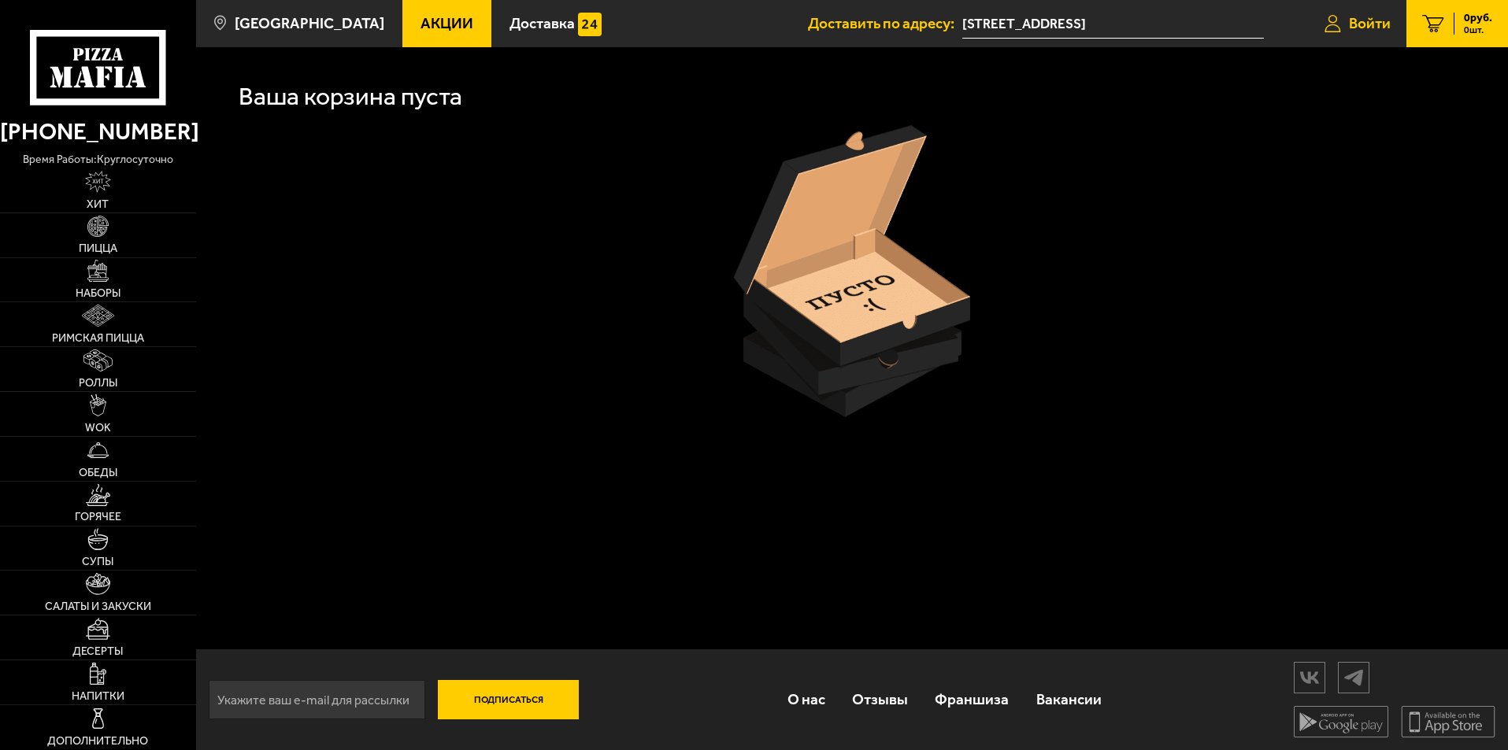
click at [727, 35] on link "Войти" at bounding box center [1358, 23] width 98 height 47
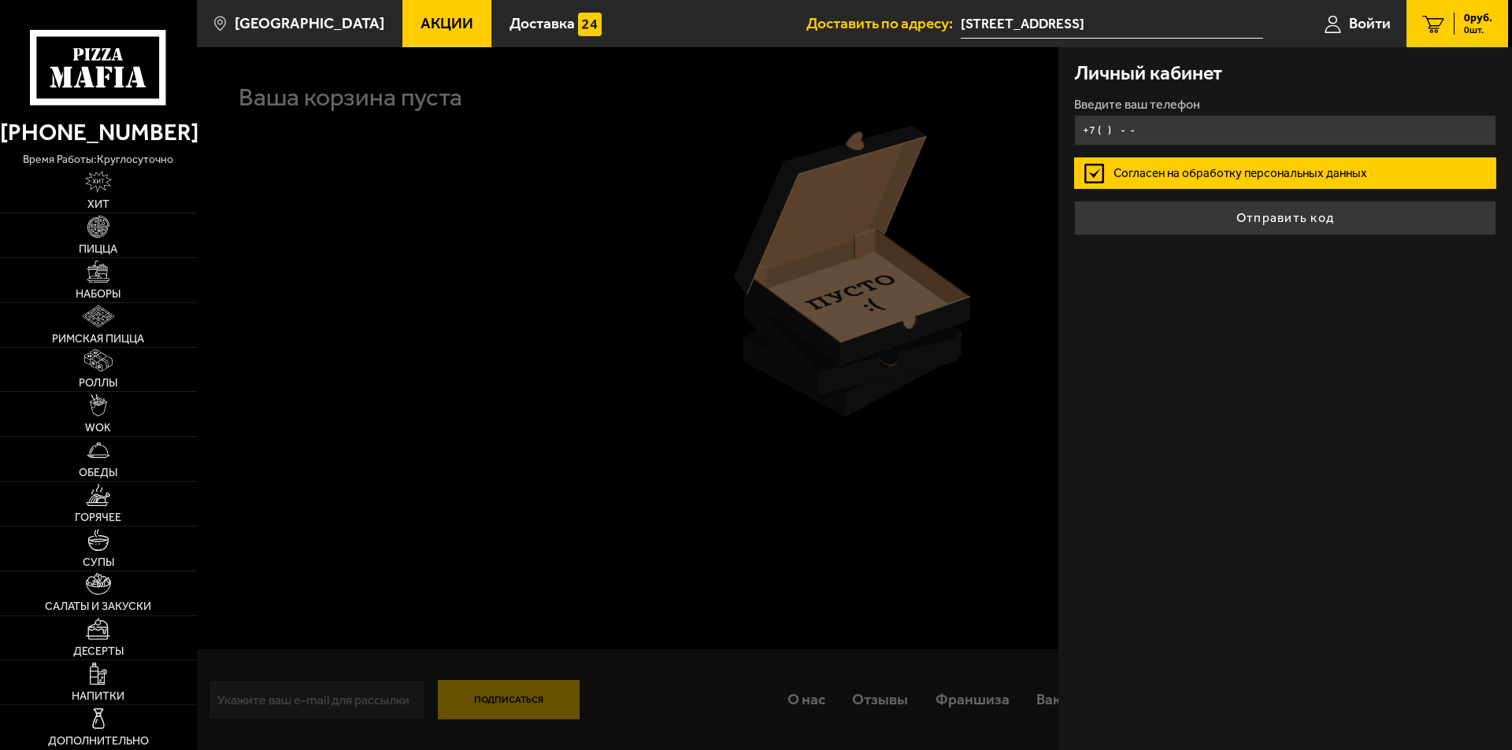
click at [727, 133] on input "+7 ( ) - -" at bounding box center [1285, 130] width 422 height 31
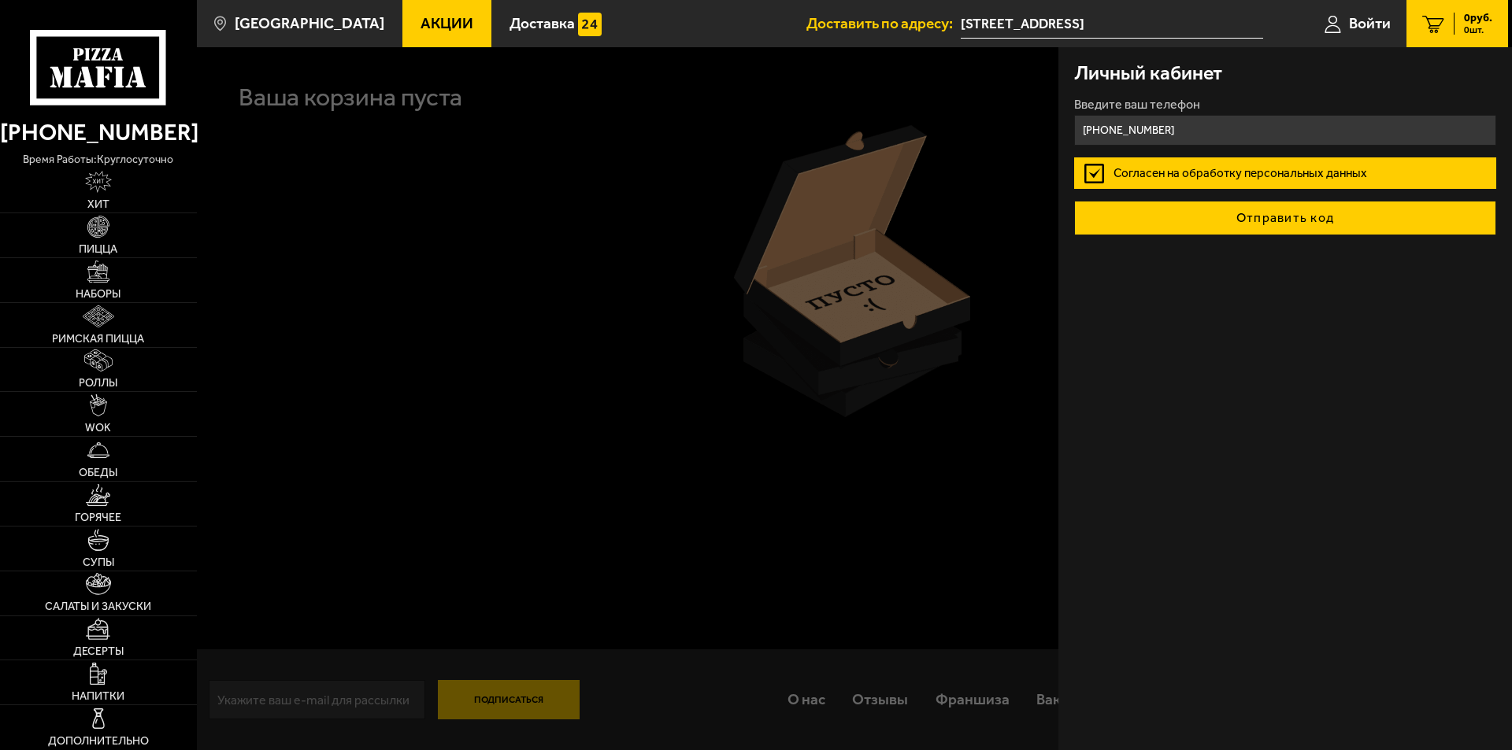
type input "+7 (921) 037-81-88"
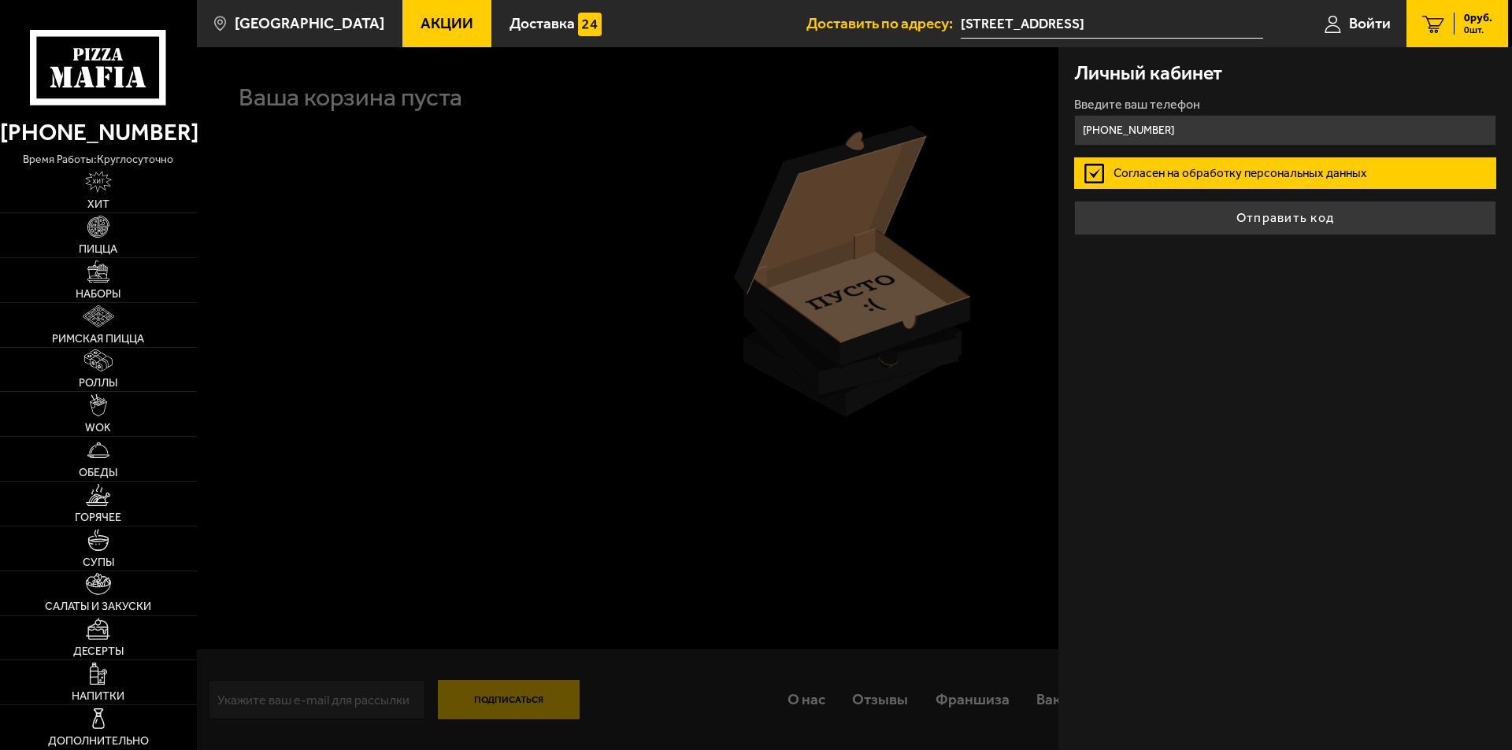
click at [727, 205] on button "Отправить код" at bounding box center [1285, 218] width 422 height 35
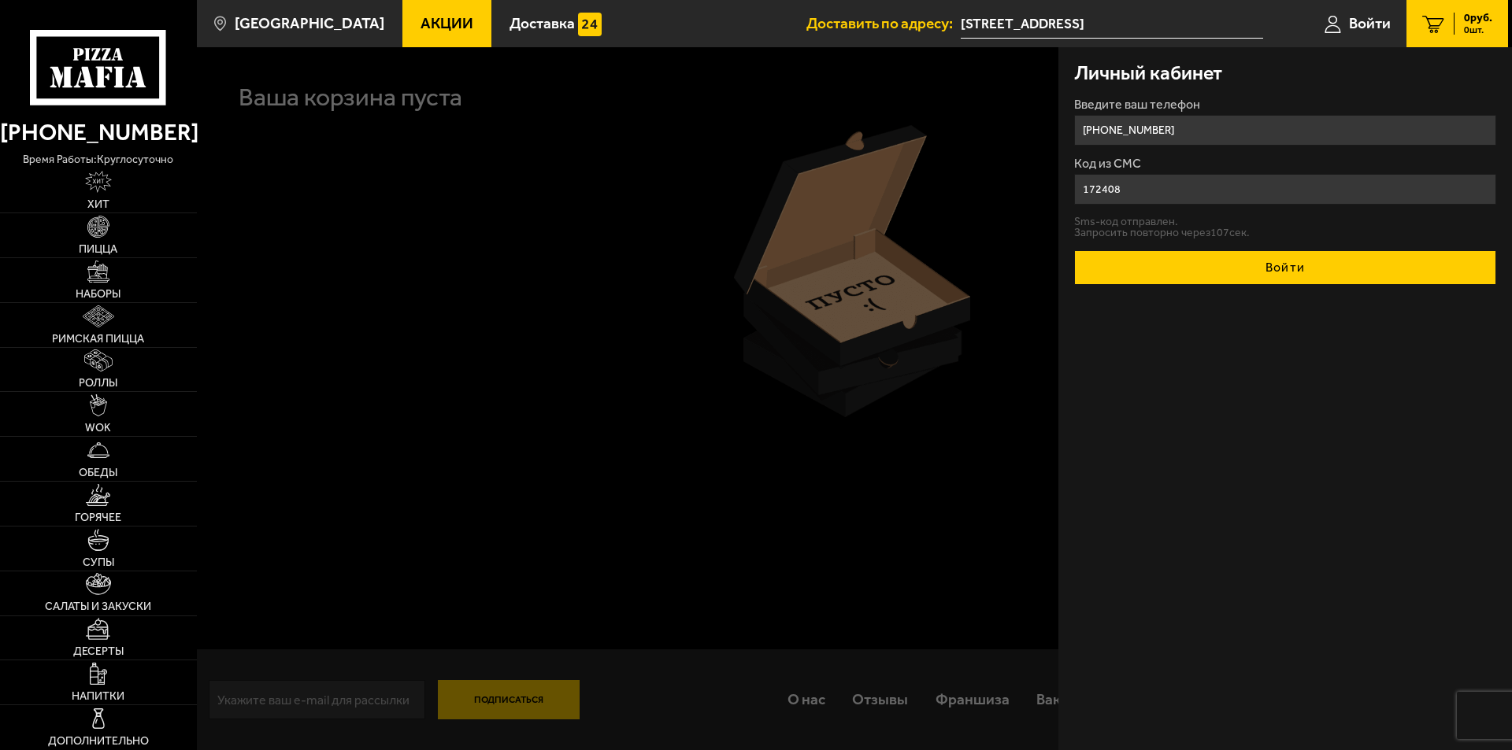
type input "172408"
click at [727, 265] on button "Войти" at bounding box center [1285, 267] width 422 height 35
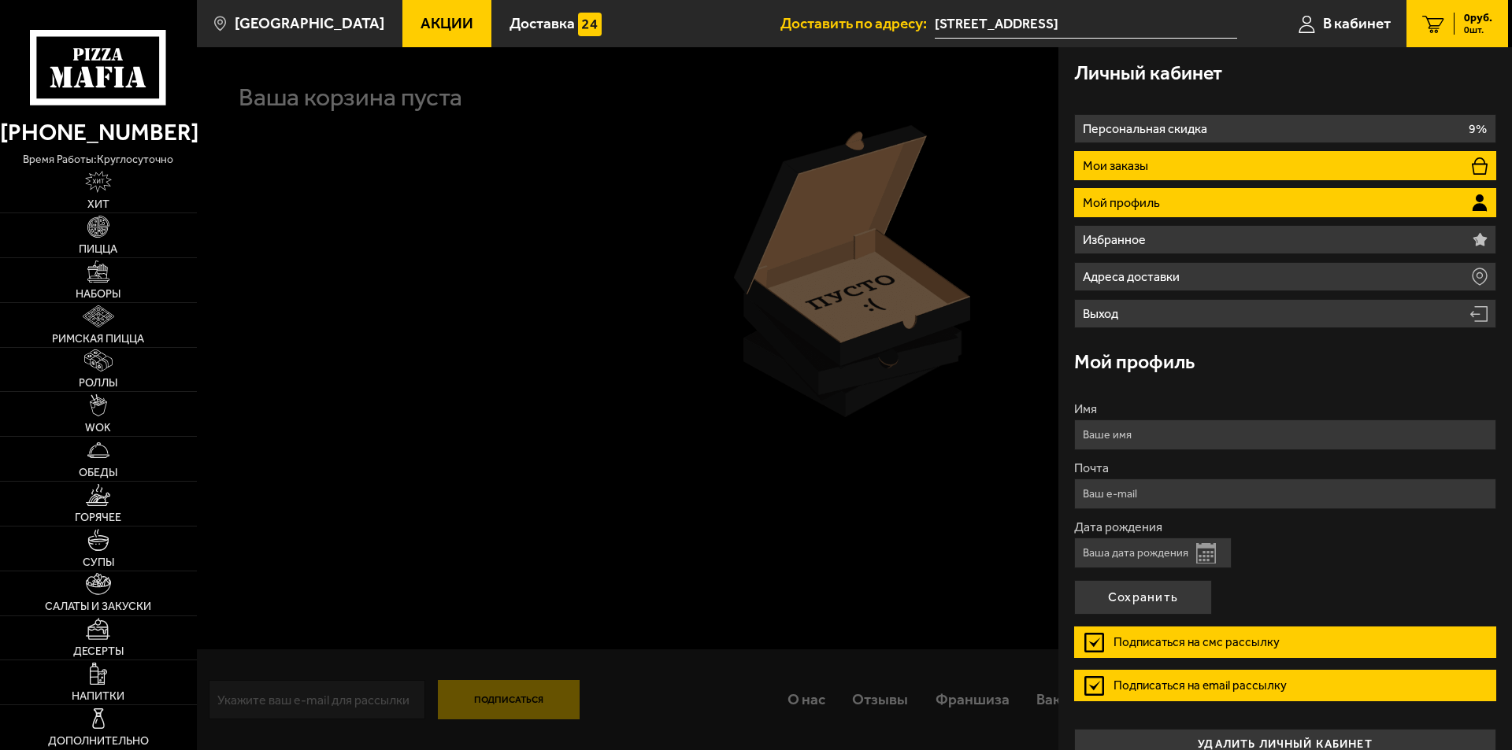
click at [727, 161] on li "Мои заказы" at bounding box center [1285, 165] width 422 height 29
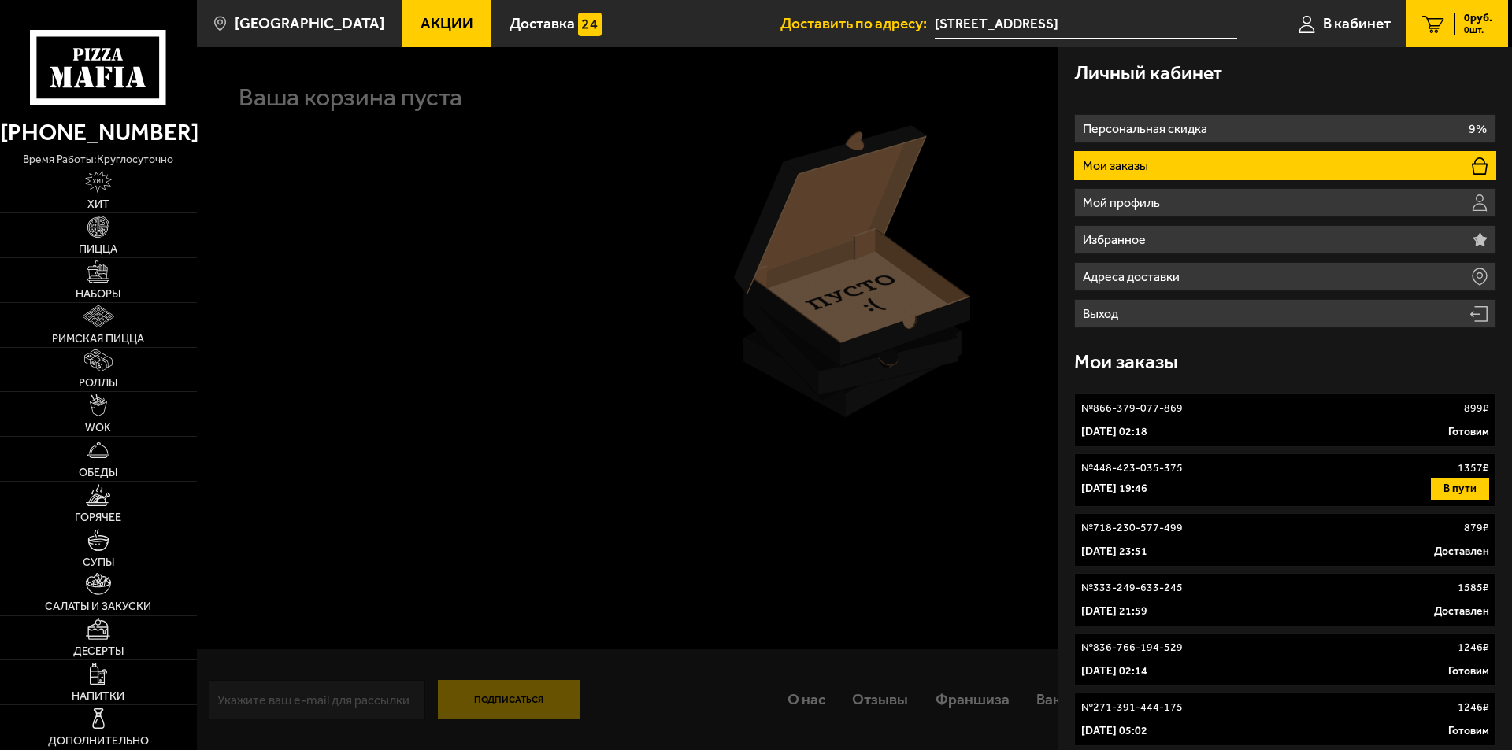
click at [727, 409] on div "№ 866-379-077-869 899 ₽" at bounding box center [1285, 409] width 408 height 16
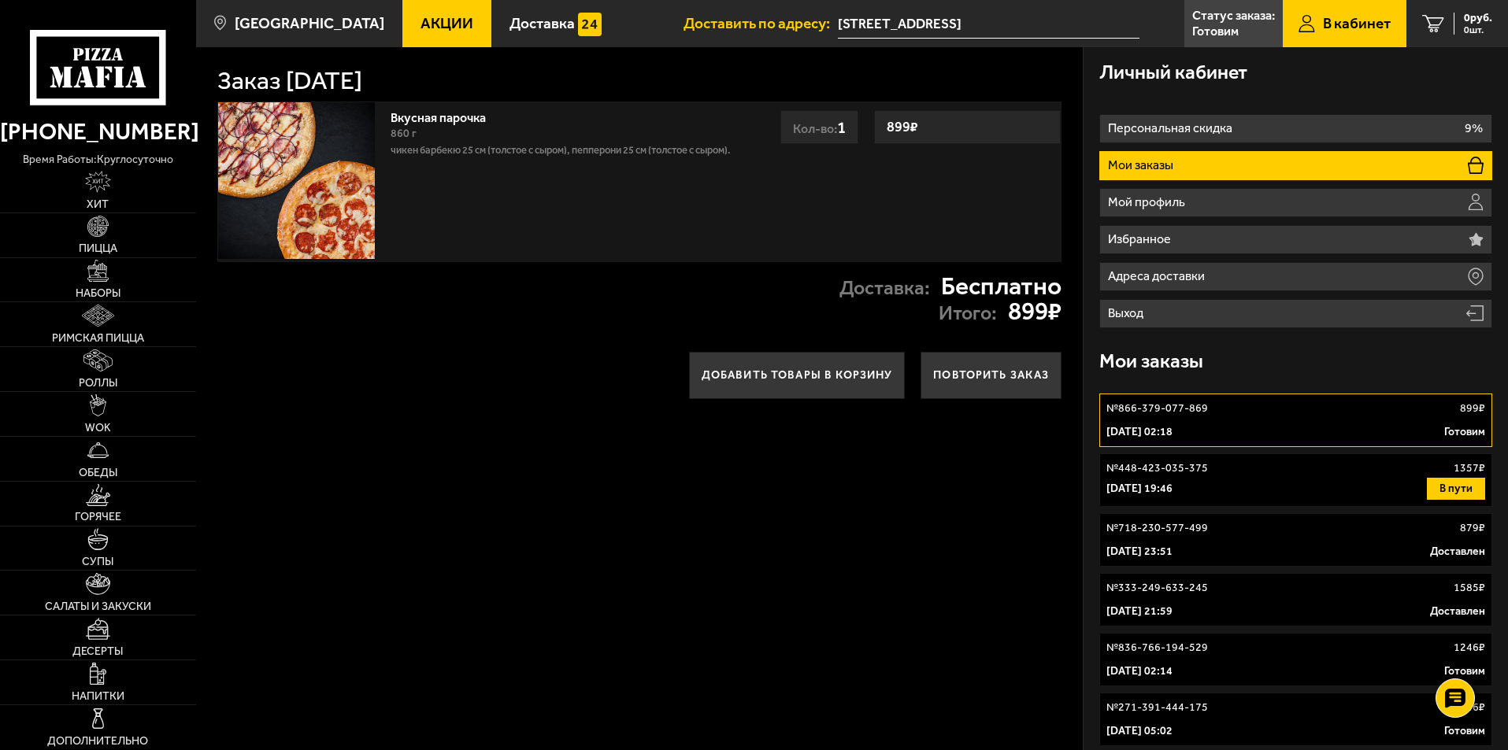
click at [432, 304] on div "Доставка: Бесплатно Итого: 899 ₽" at bounding box center [639, 299] width 887 height 74
type input "улица Белы Куна, 24к1"
